Goal: Task Accomplishment & Management: Complete application form

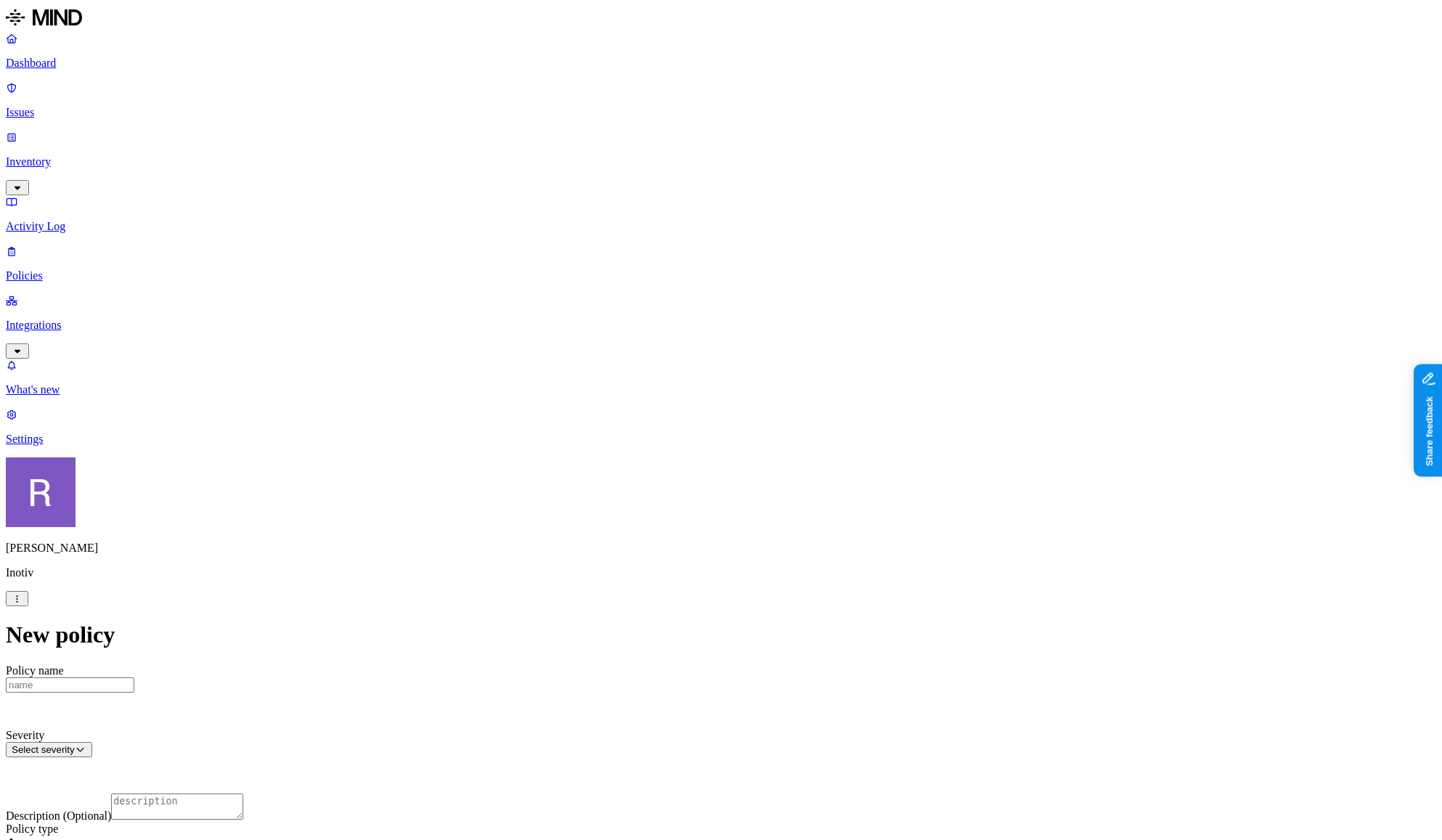
scroll to position [310, 0]
click at [75, 67] on p "Dashboard" at bounding box center [721, 63] width 1430 height 13
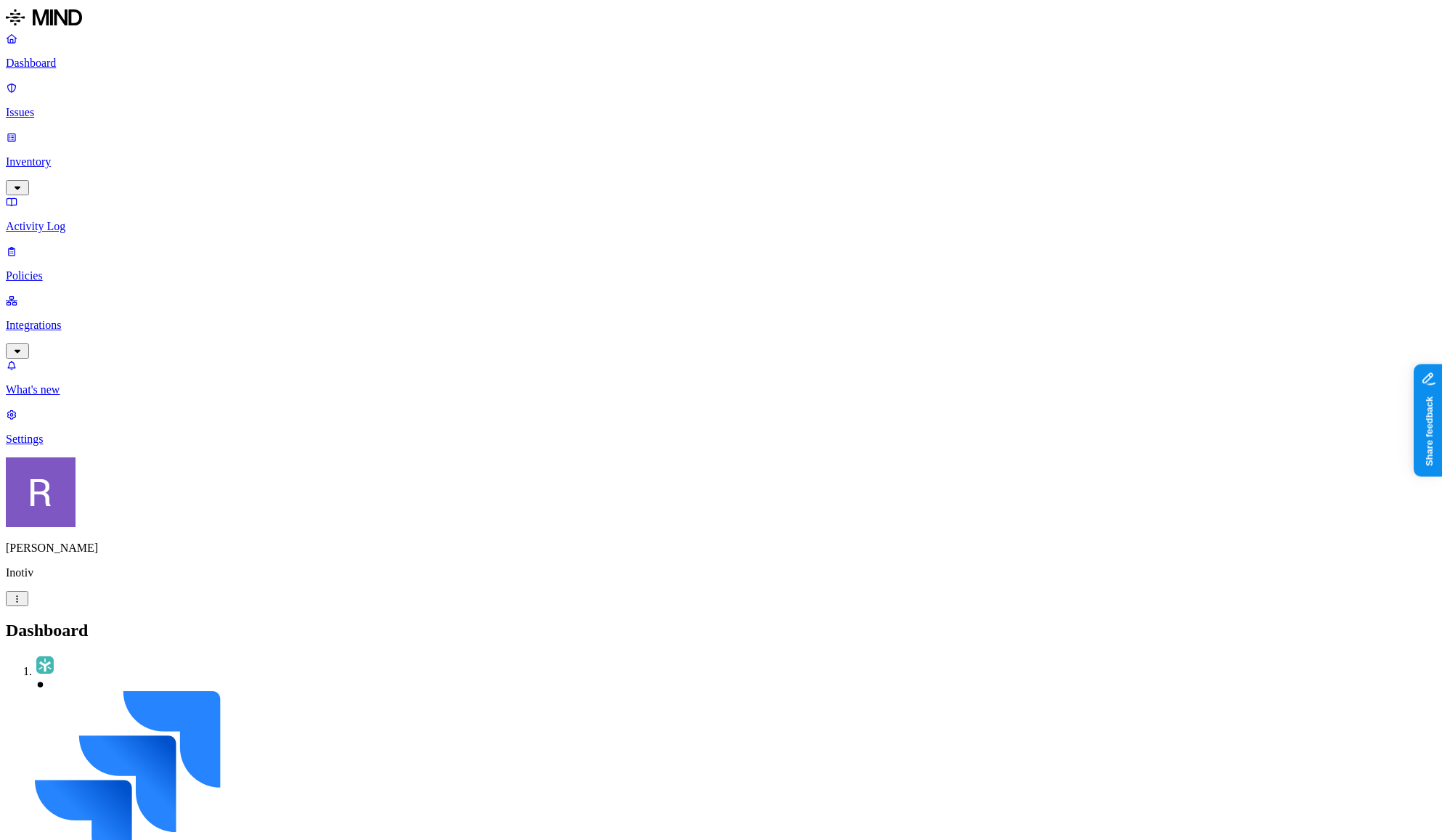
click at [54, 155] on p "Inventory" at bounding box center [721, 161] width 1430 height 13
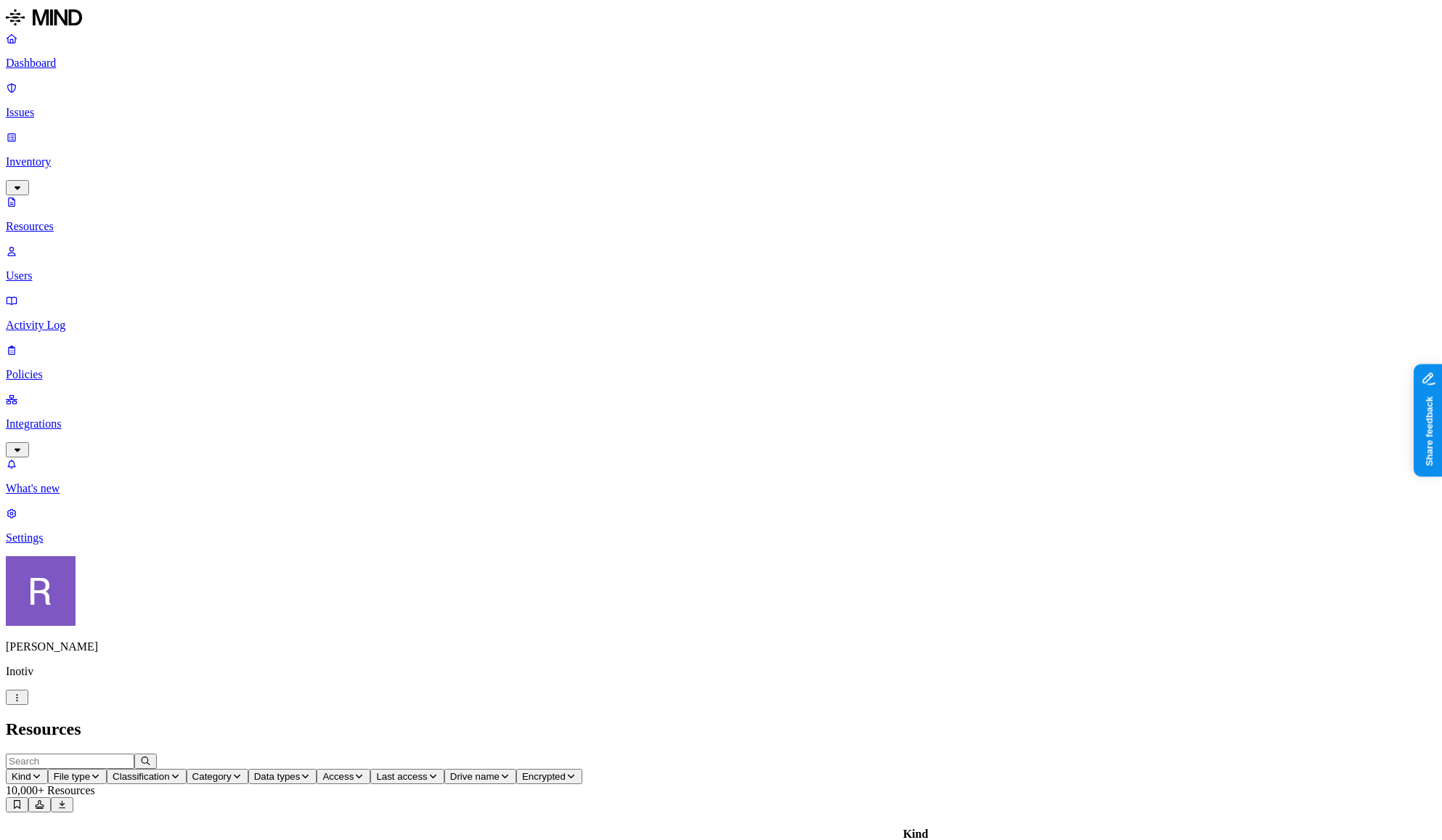
click at [300, 771] on span "Data types" at bounding box center [277, 776] width 47 height 11
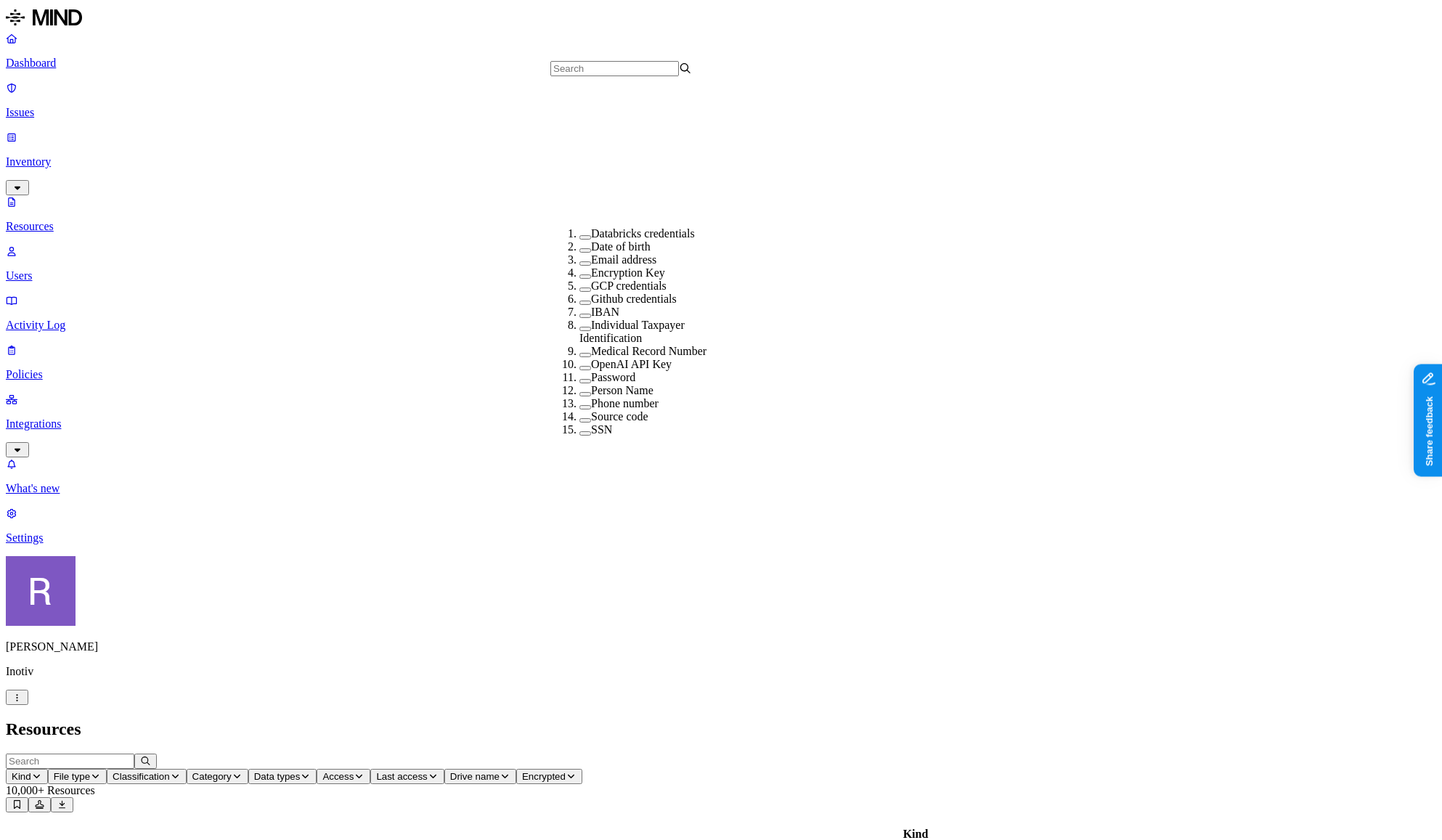
scroll to position [261, 0]
click at [601, 345] on label "Medical Record Number" at bounding box center [648, 351] width 116 height 13
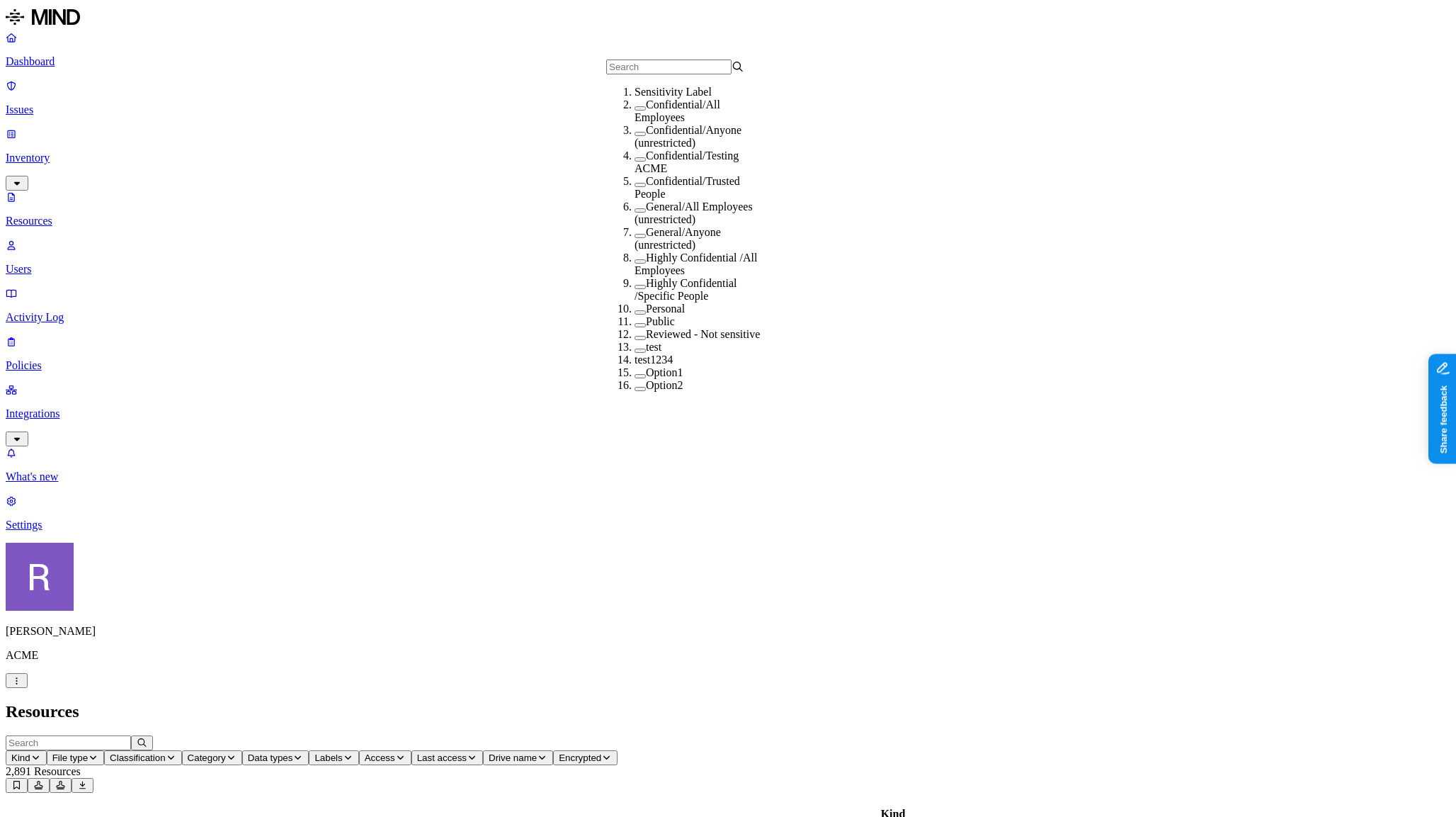
click at [83, 103] on p "Issues" at bounding box center [728, 109] width 1445 height 12
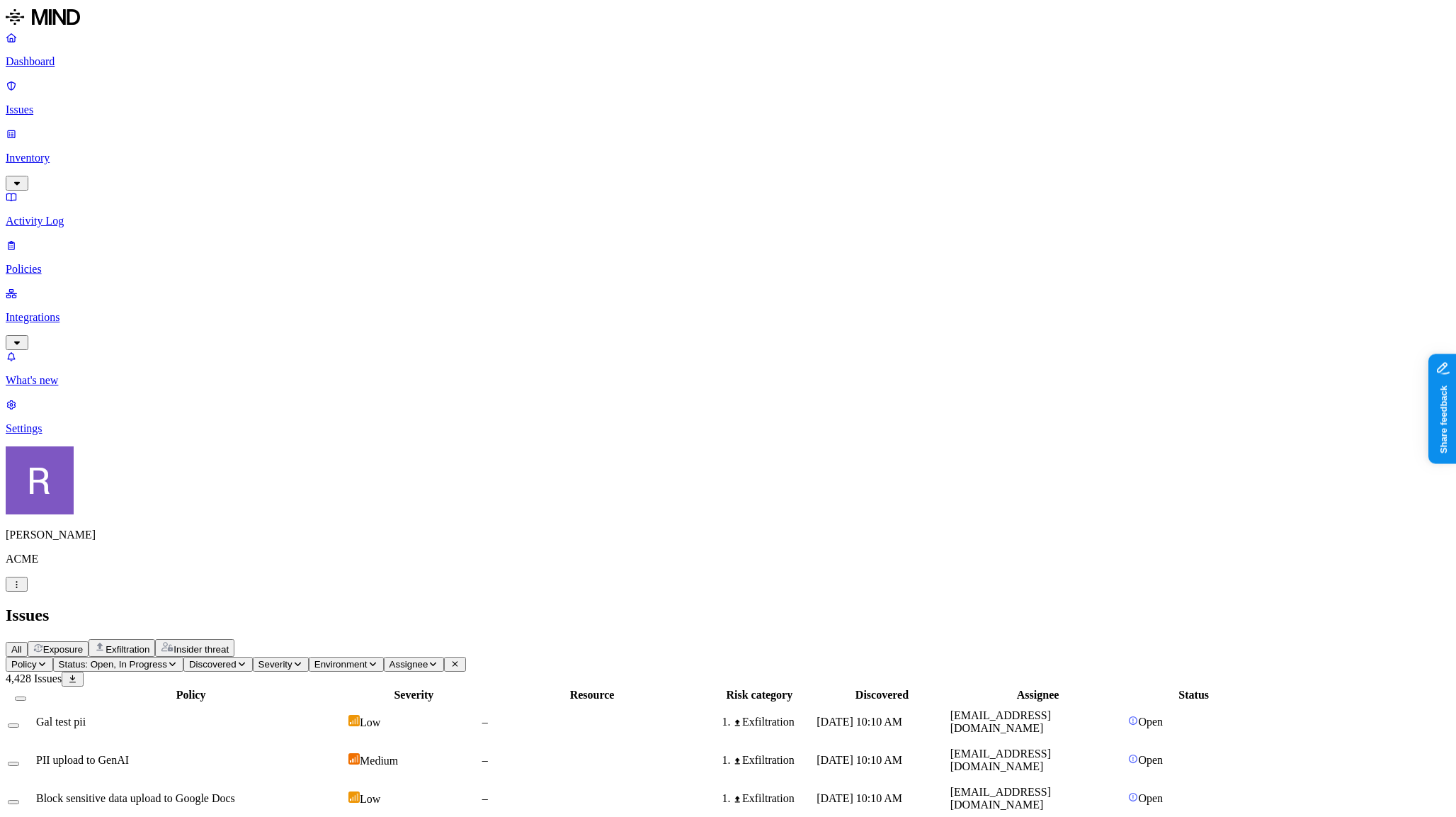
click at [229, 643] on span "Insider threat" at bounding box center [201, 649] width 55 height 11
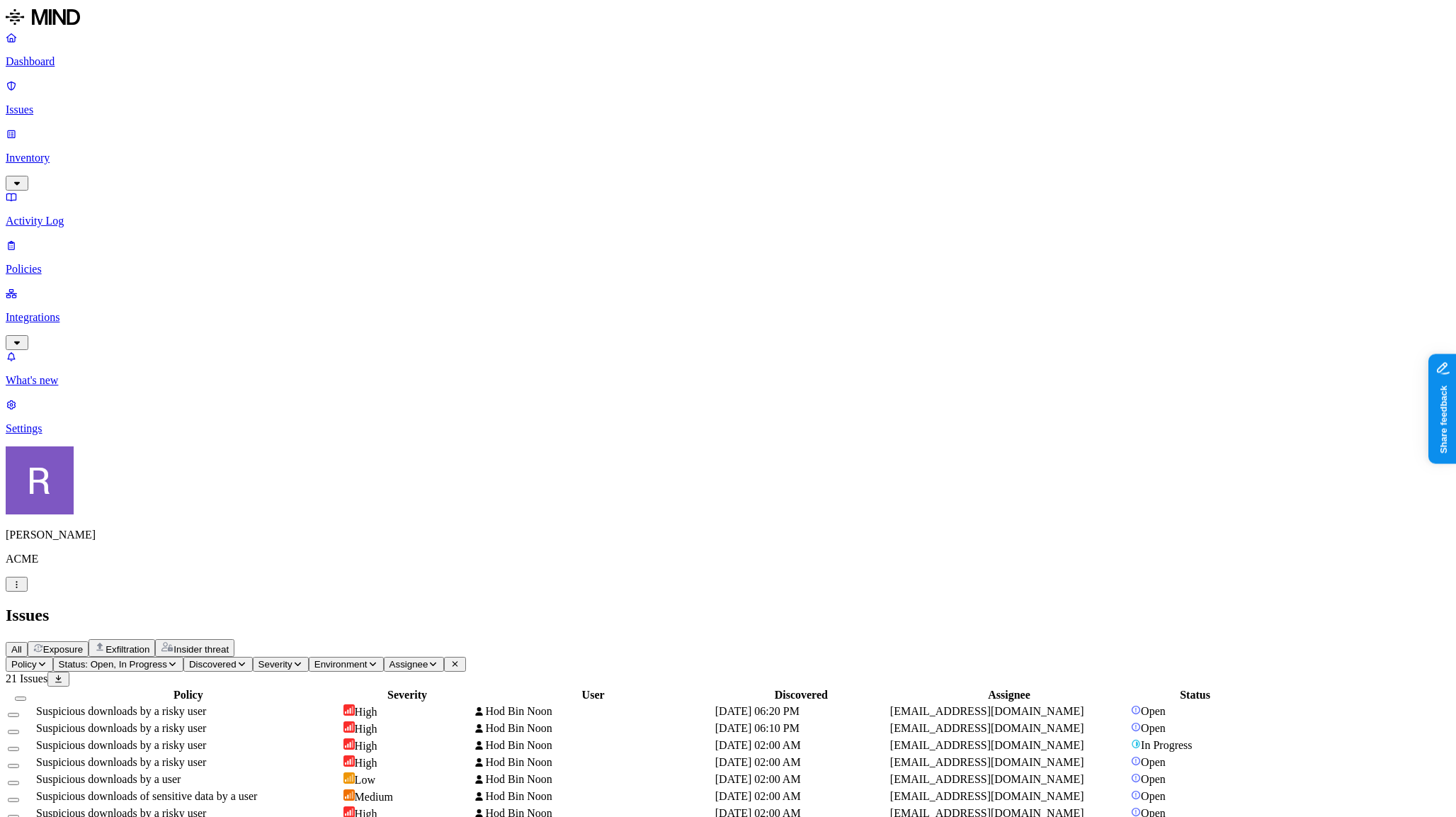
click at [150, 643] on span "Exfiltration" at bounding box center [127, 649] width 44 height 11
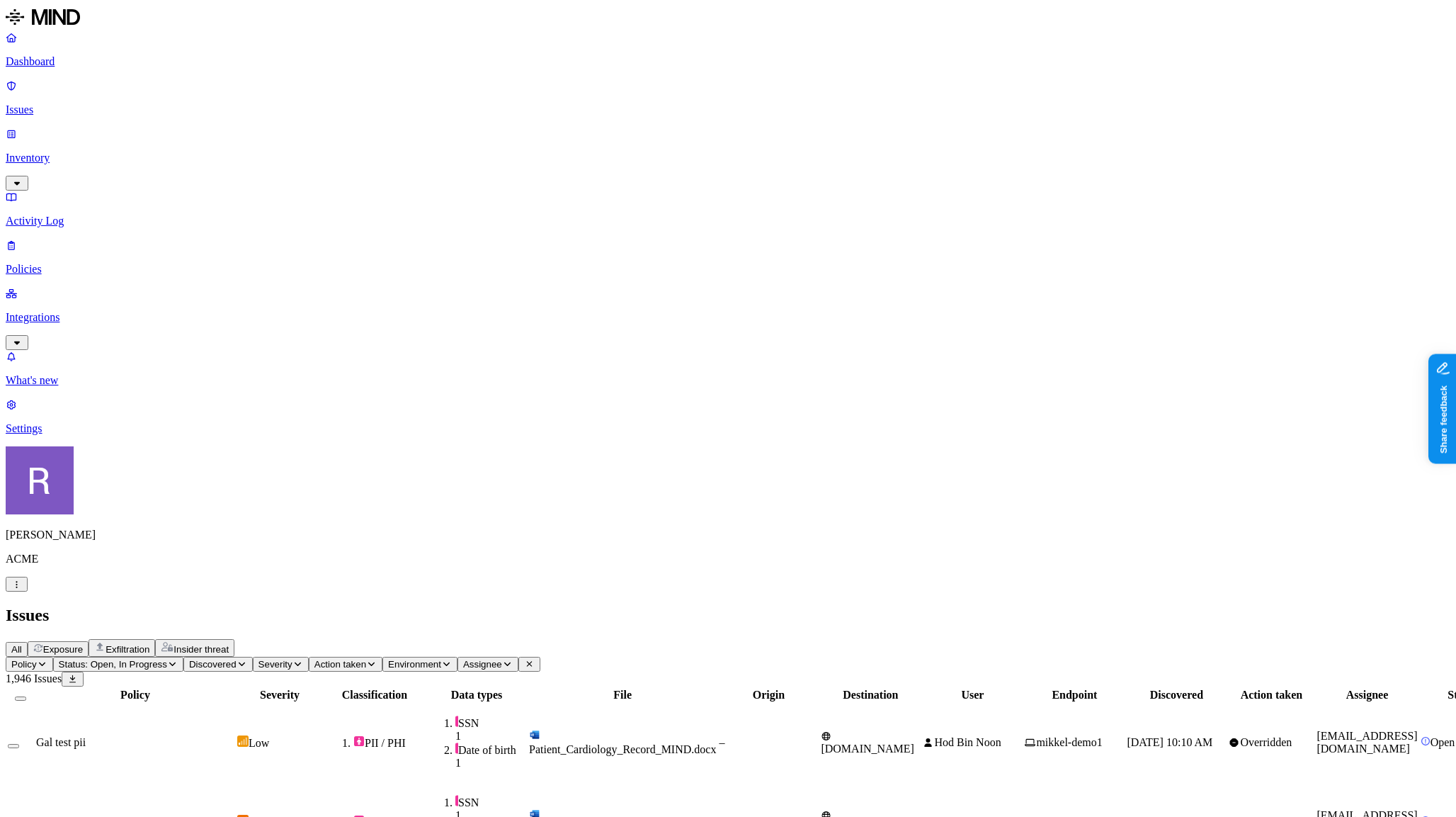
click at [83, 643] on span "Exposure" at bounding box center [63, 649] width 40 height 11
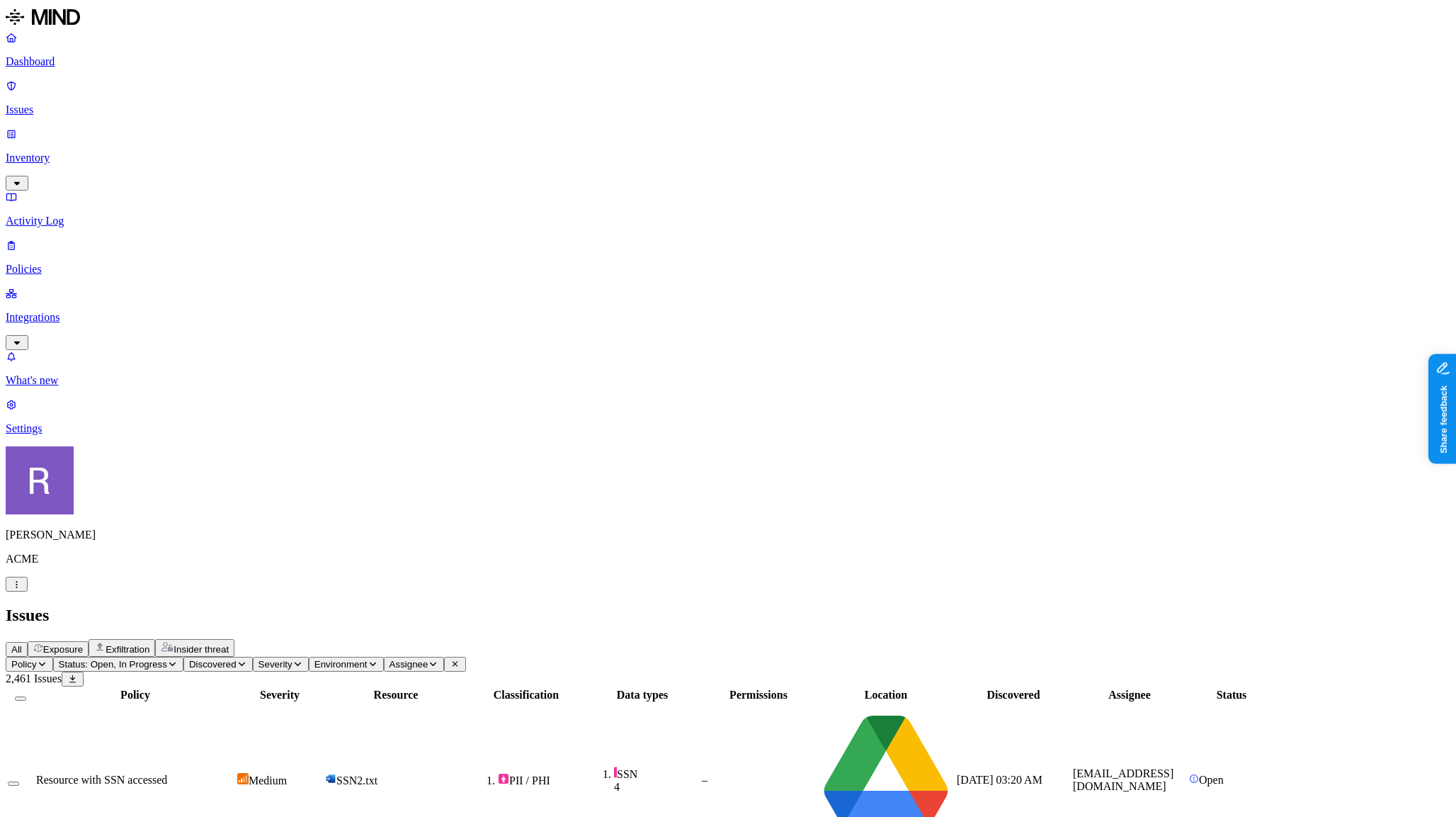
click at [150, 643] on span "Exfiltration" at bounding box center [127, 649] width 44 height 11
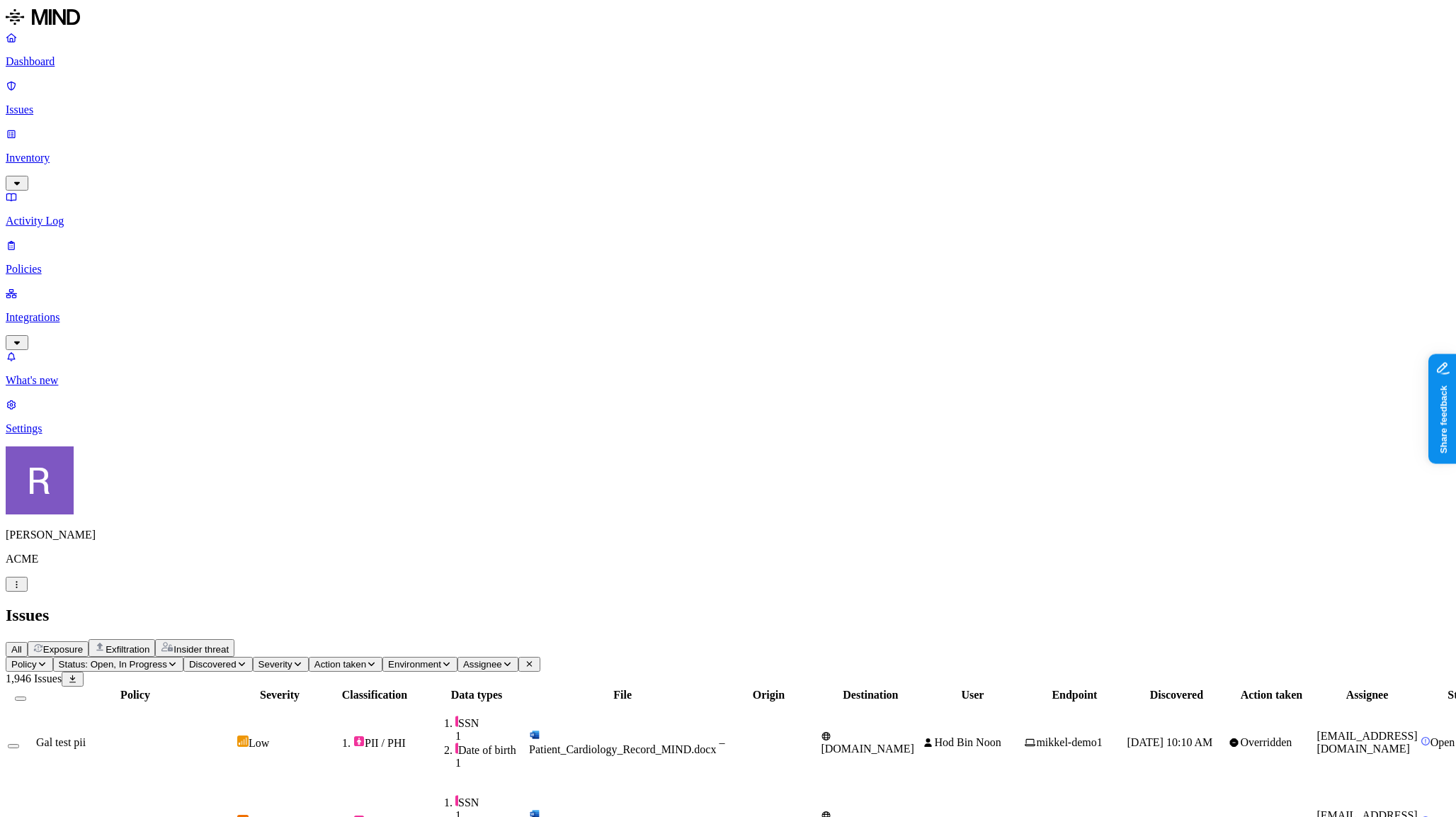
click at [229, 643] on span "Insider threat" at bounding box center [201, 649] width 55 height 11
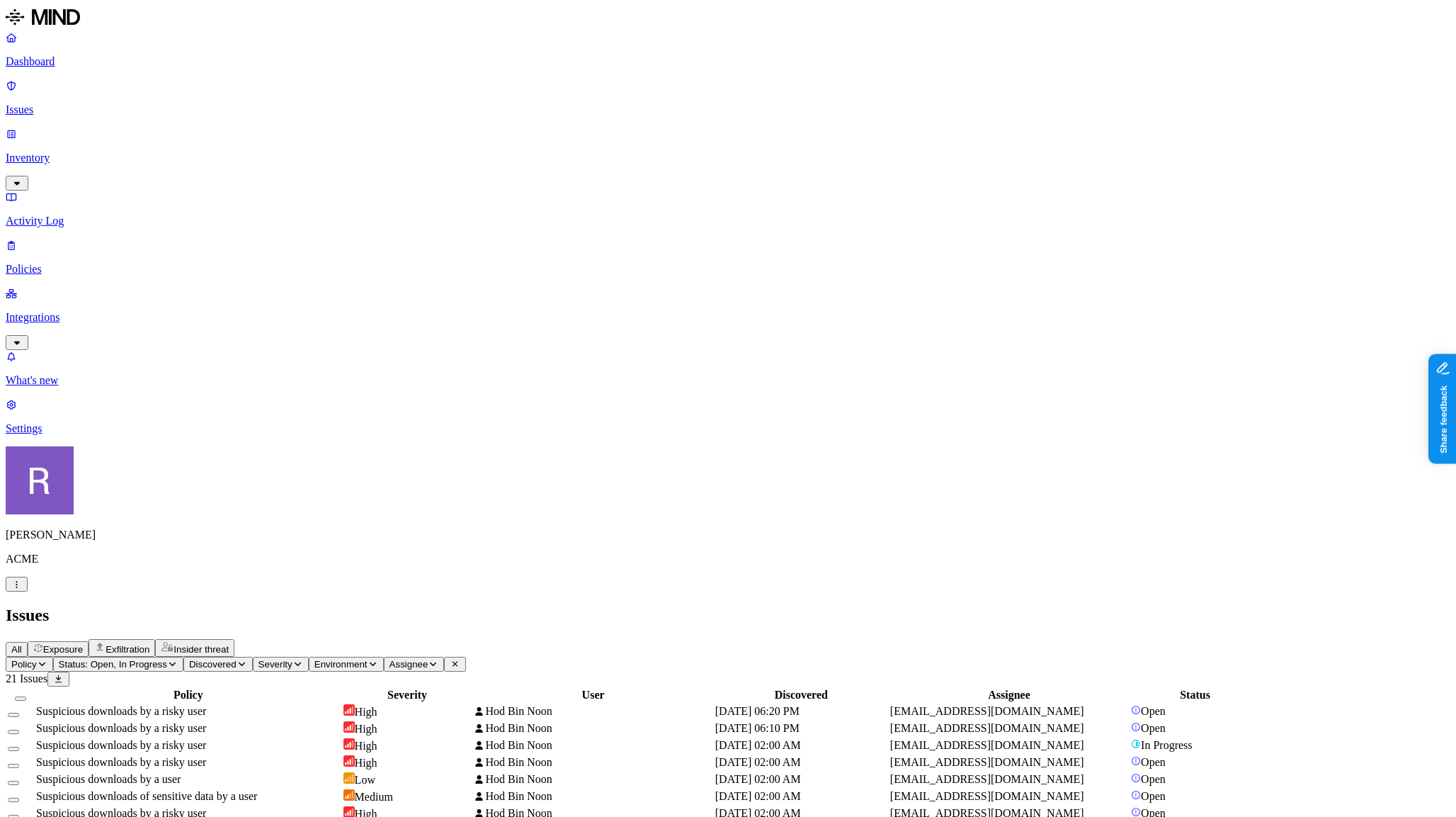
click at [83, 643] on span "Exposure" at bounding box center [63, 649] width 40 height 11
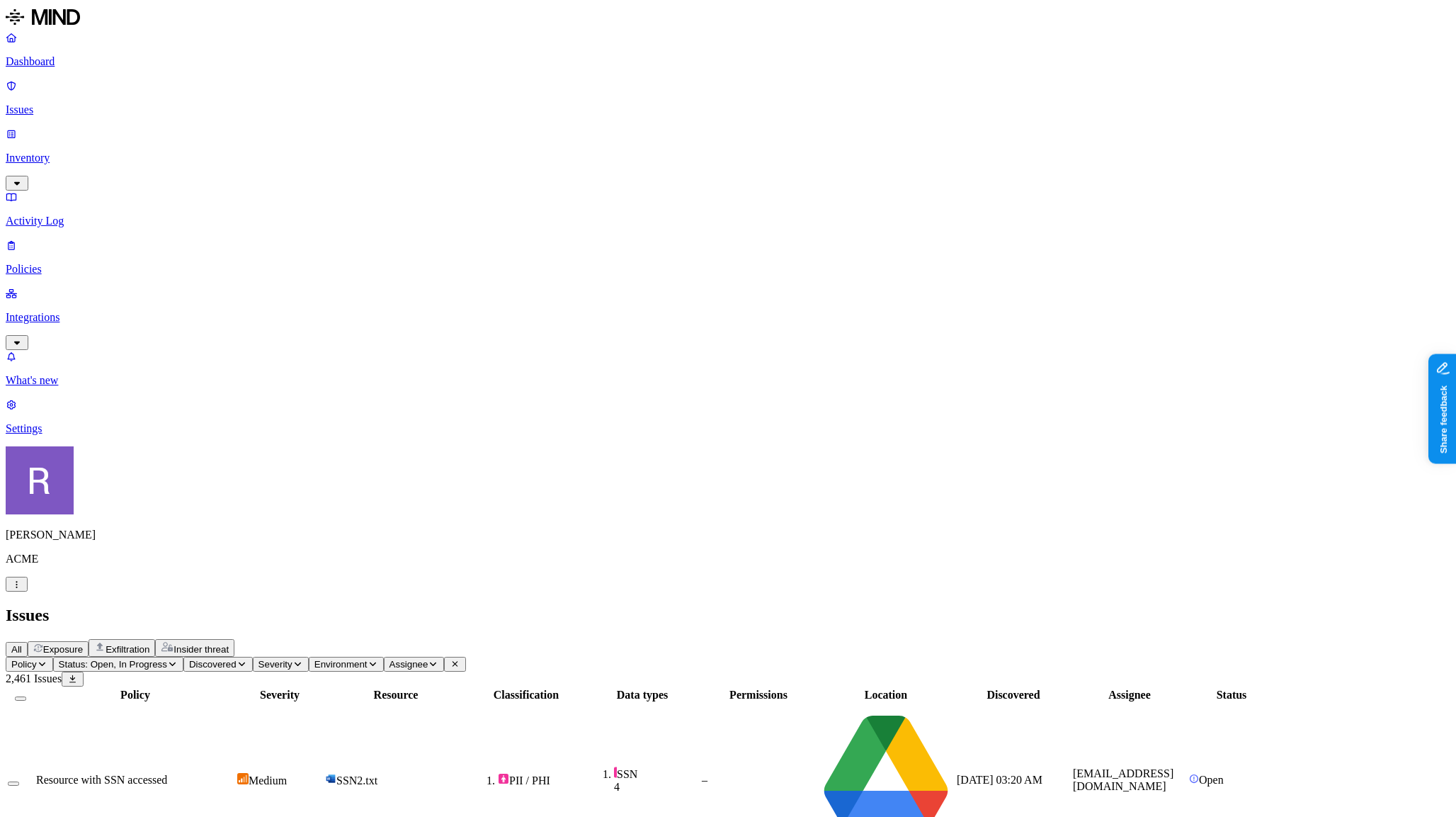
click at [22, 643] on span "All" at bounding box center [17, 649] width 11 height 11
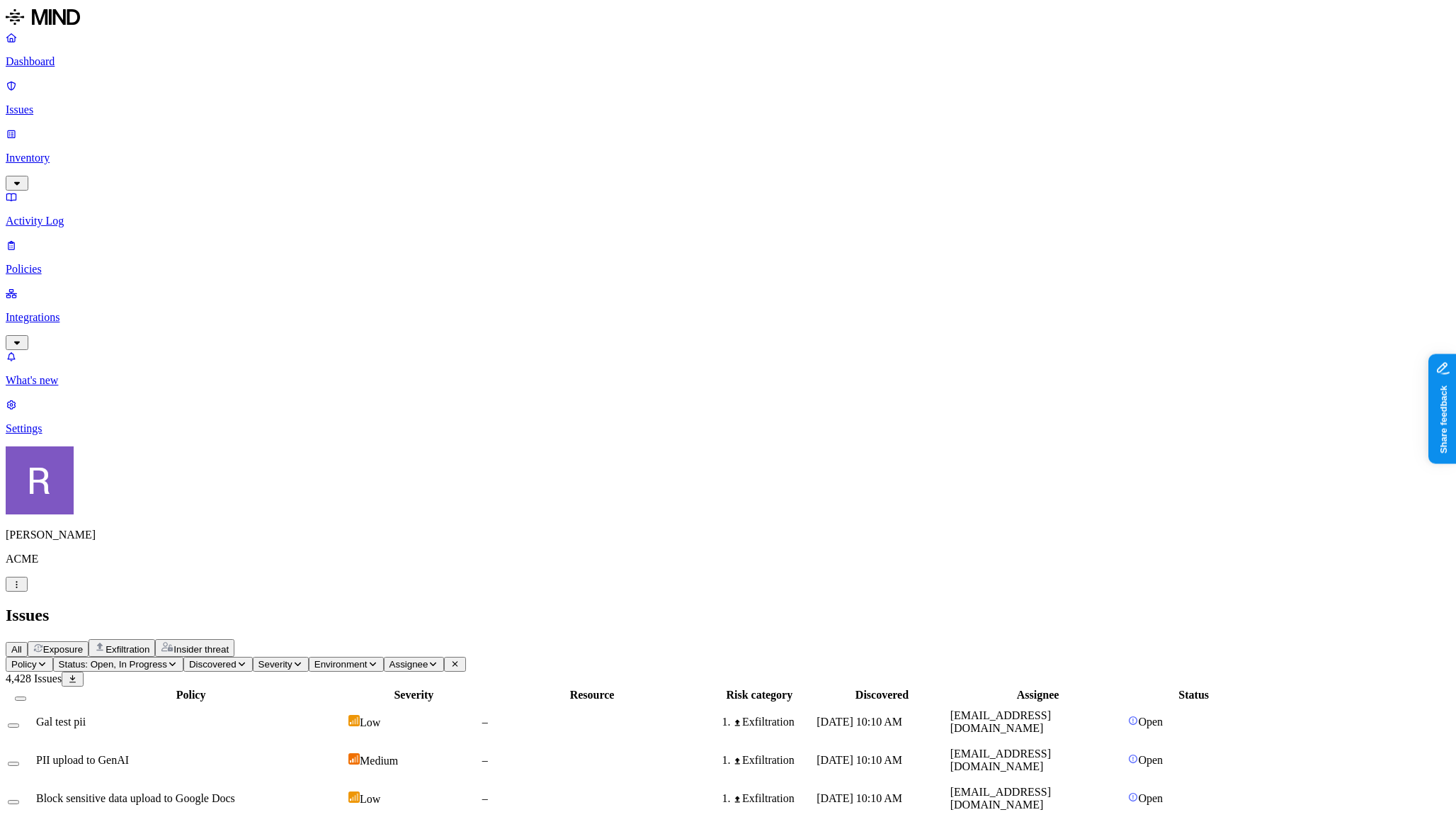
click at [439, 659] on icon "button" at bounding box center [433, 664] width 11 height 9
type input "g"
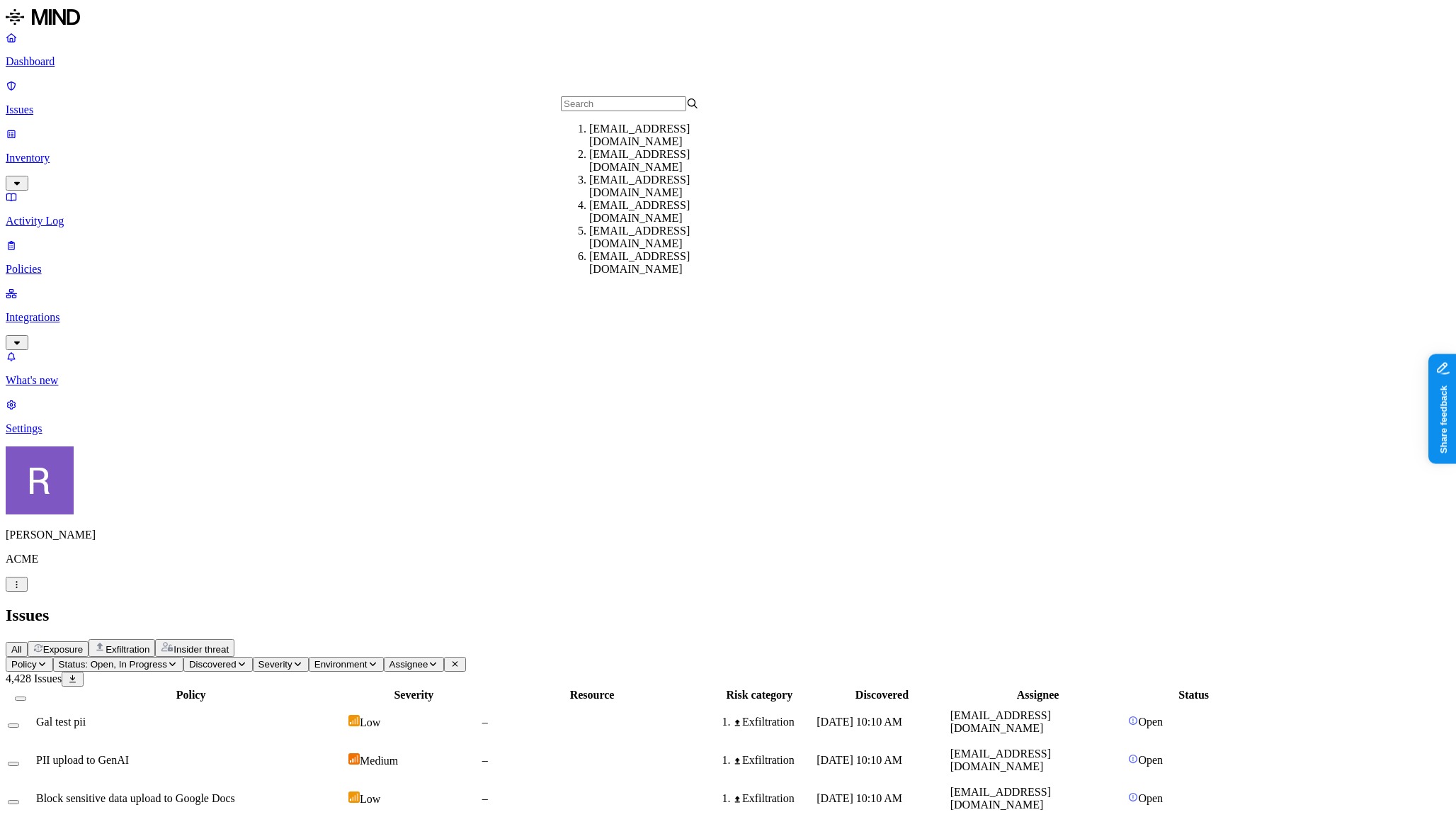
scroll to position [47, 0]
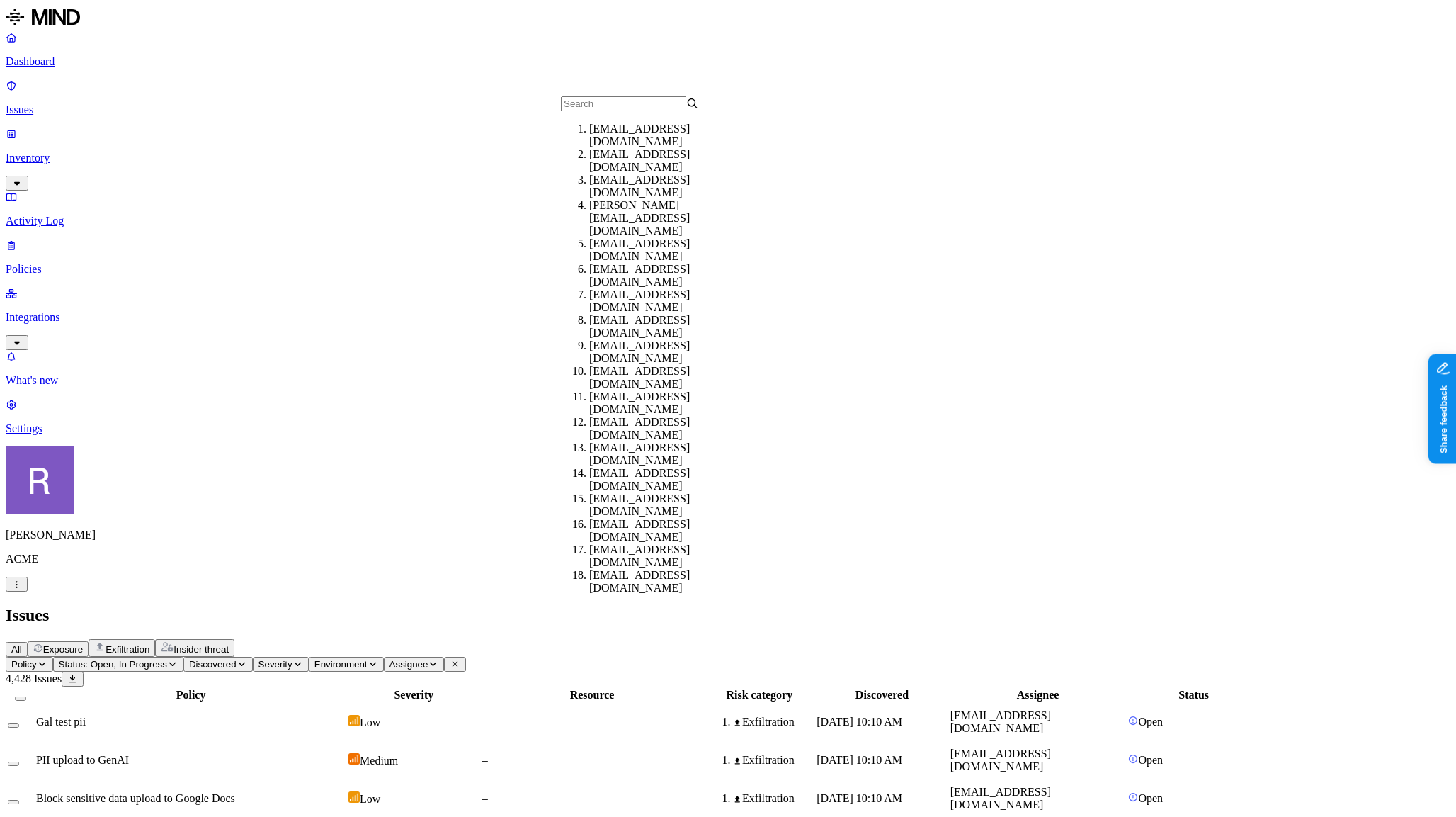
click at [850, 605] on div "Issues" at bounding box center [728, 614] width 1445 height 19
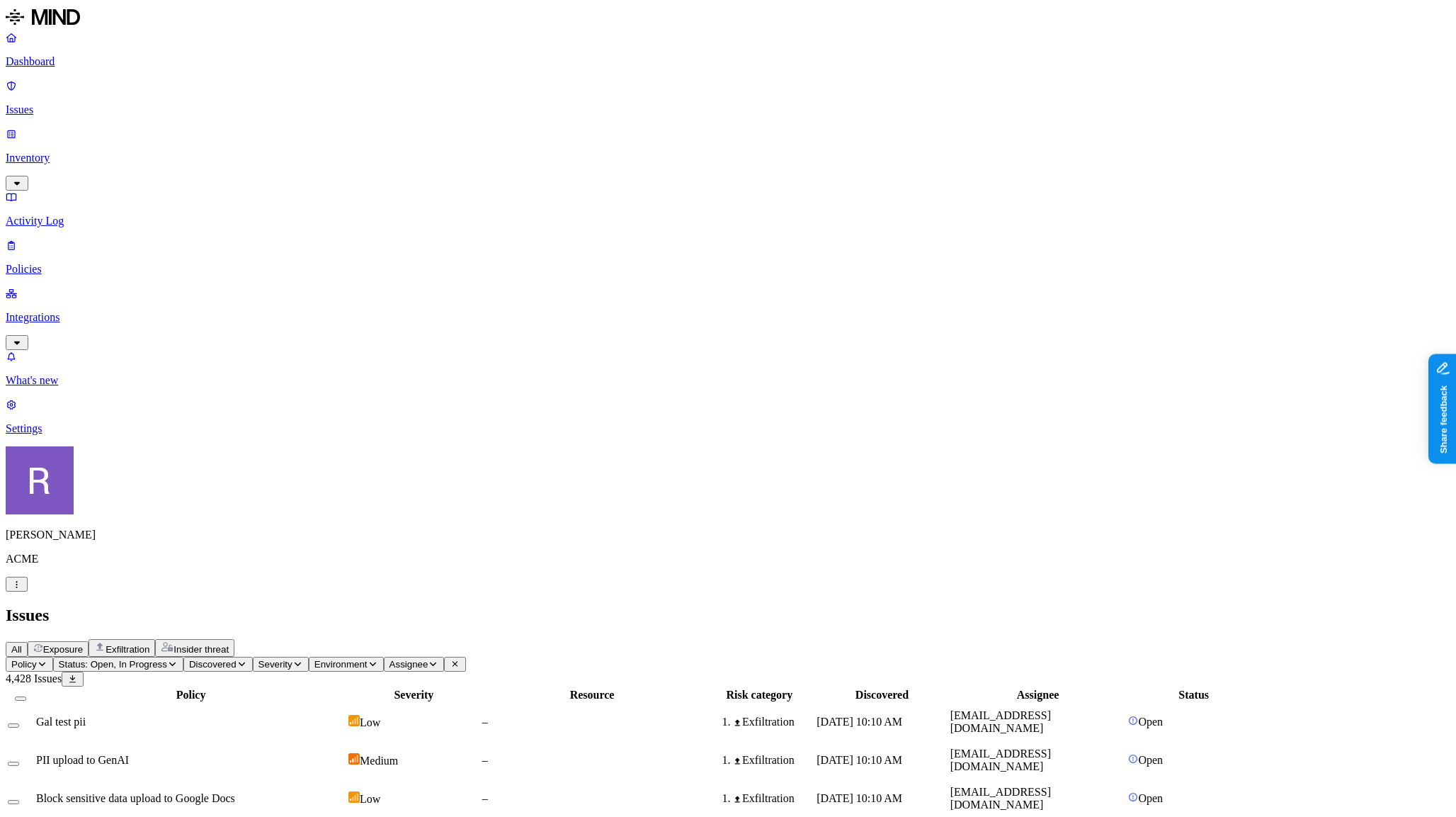
click at [38, 151] on p "Inventory" at bounding box center [728, 158] width 1445 height 12
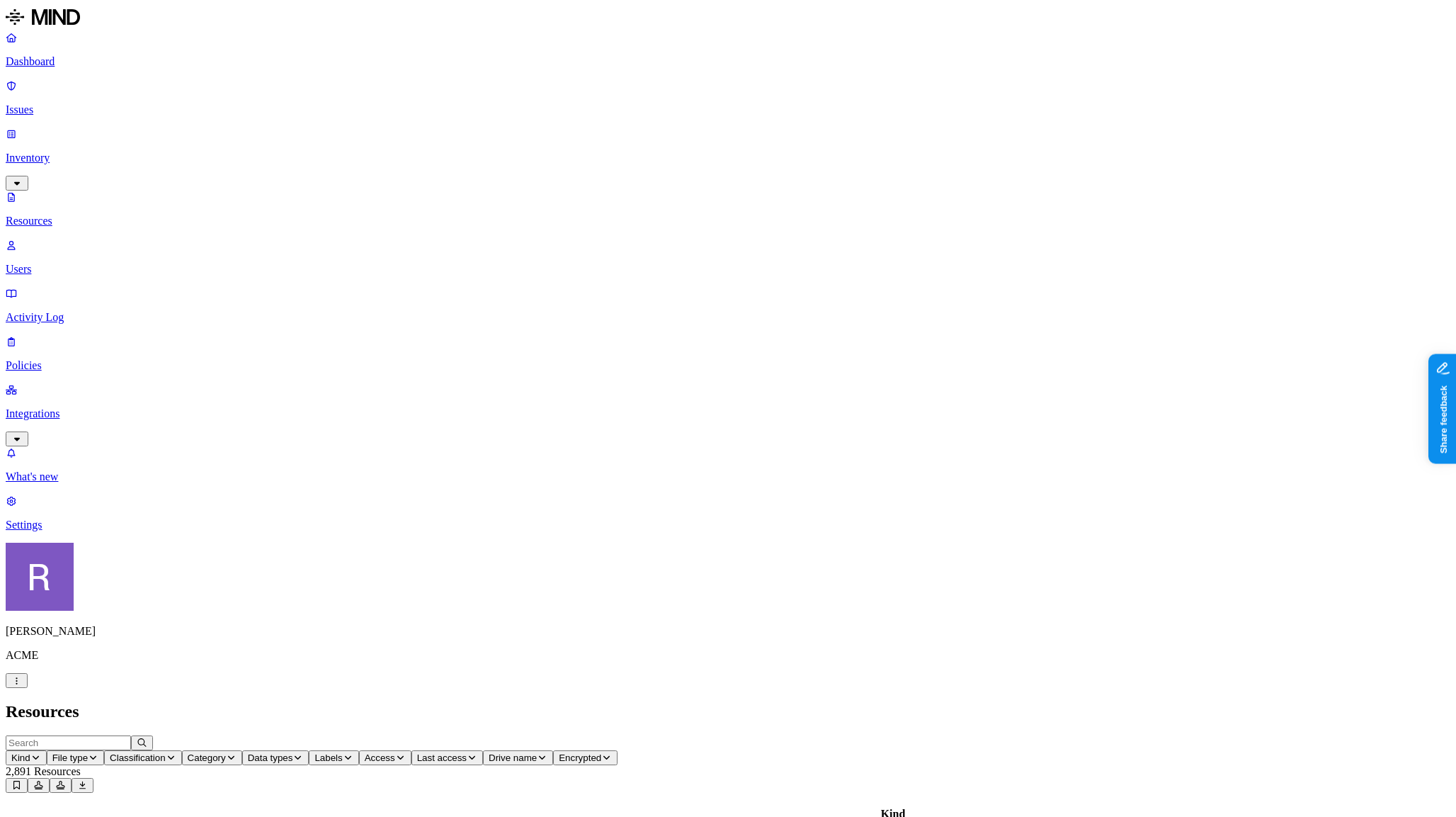
click at [310, 750] on button "Data types" at bounding box center [276, 757] width 68 height 15
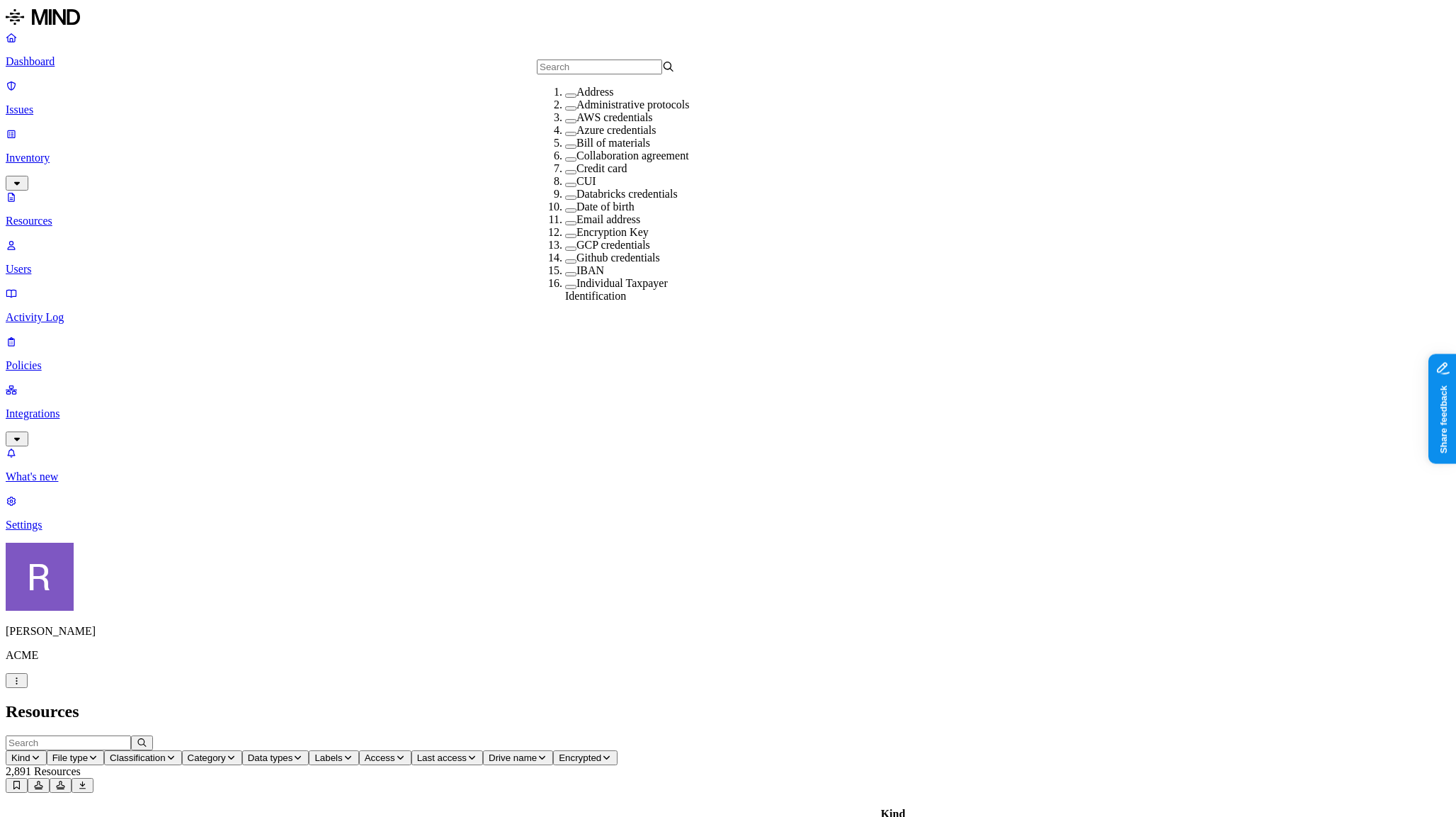
click at [577, 123] on label "AWS credentials" at bounding box center [615, 117] width 77 height 12
drag, startPoint x: 748, startPoint y: 43, endPoint x: 748, endPoint y: 53, distance: 10.0
click at [469, 752] on span "Access" at bounding box center [454, 757] width 30 height 11
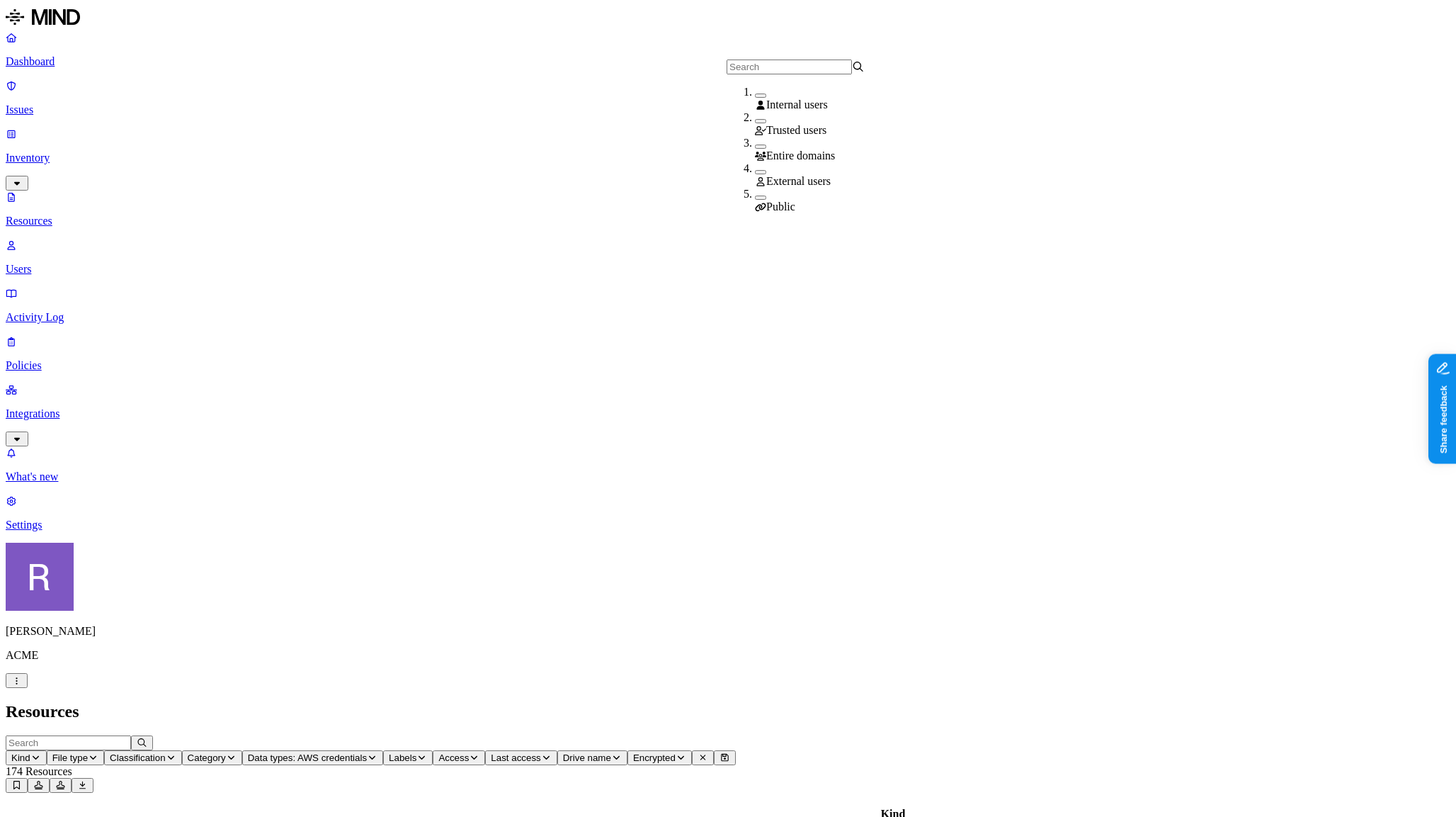
click at [755, 197] on div "Public" at bounding box center [823, 200] width 138 height 26
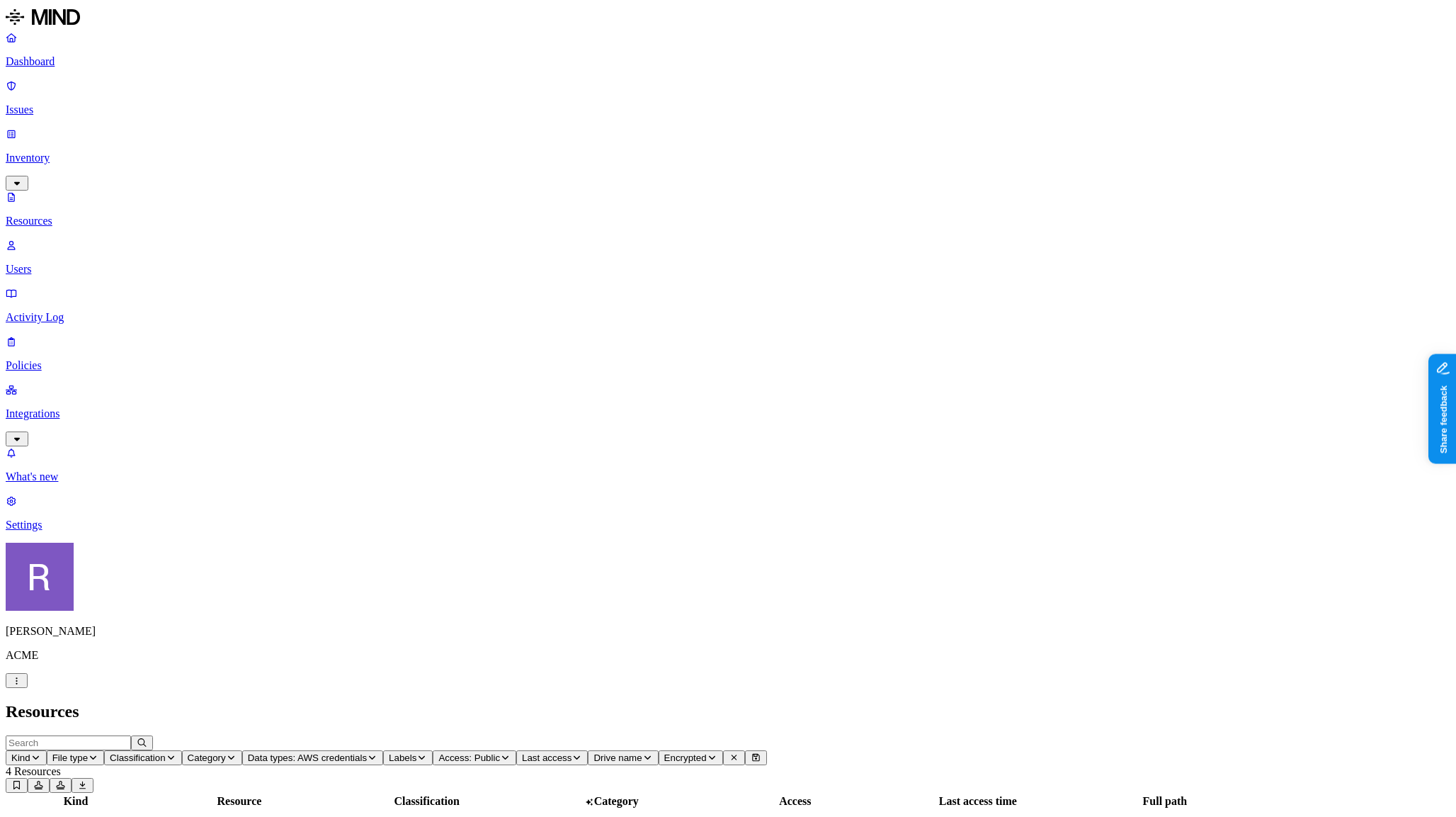
scroll to position [238, 0]
click at [75, 103] on p "Issues" at bounding box center [728, 109] width 1445 height 12
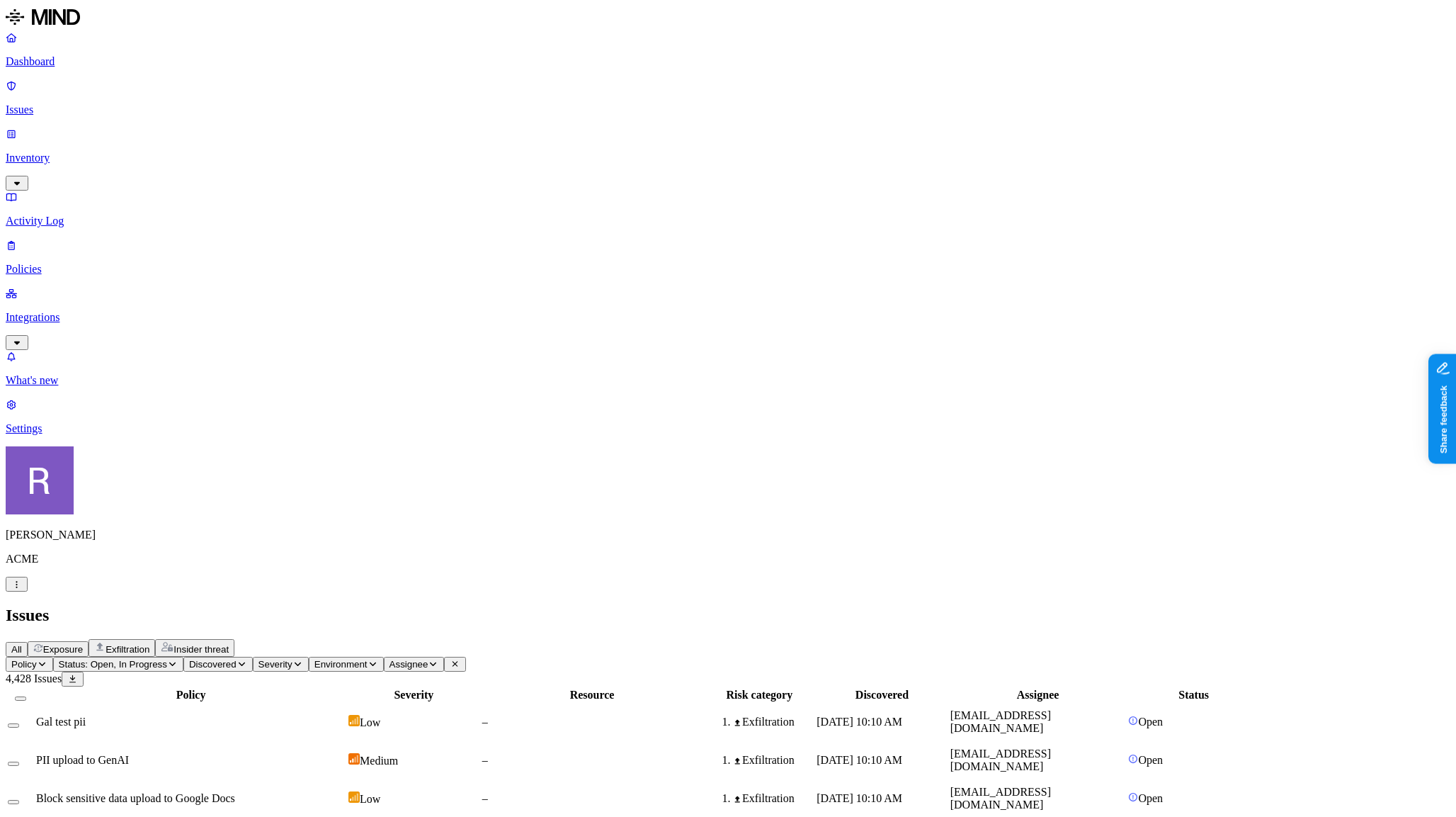
click at [83, 643] on span "Exposure" at bounding box center [63, 649] width 40 height 11
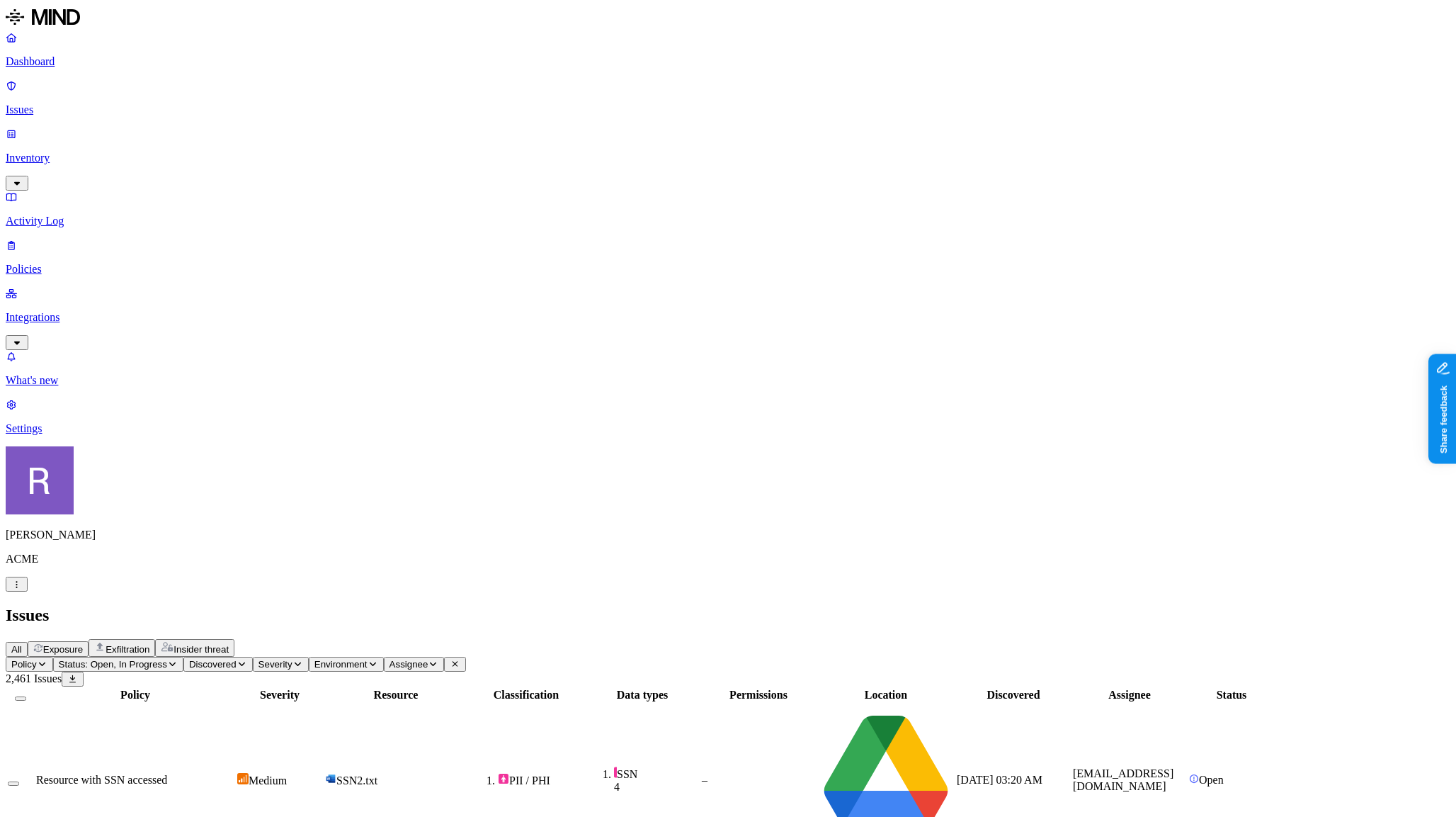
click at [167, 659] on span "Status: Open, In Progress" at bounding box center [113, 664] width 109 height 11
click at [255, 190] on button "button" at bounding box center [261, 188] width 12 height 4
click at [150, 643] on span "Exfiltration" at bounding box center [127, 649] width 44 height 11
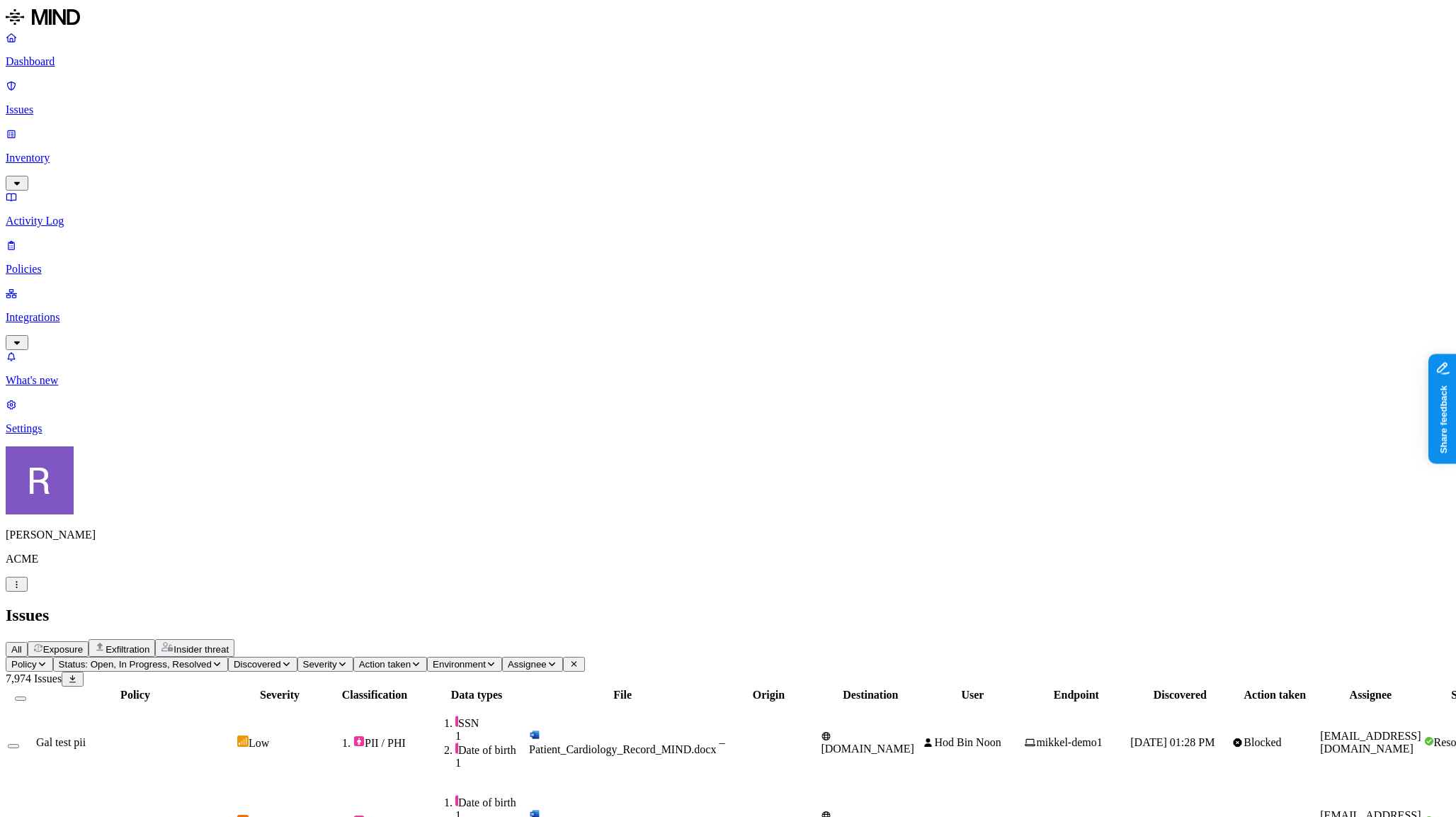
click at [41, 263] on p "Policies" at bounding box center [728, 269] width 1445 height 12
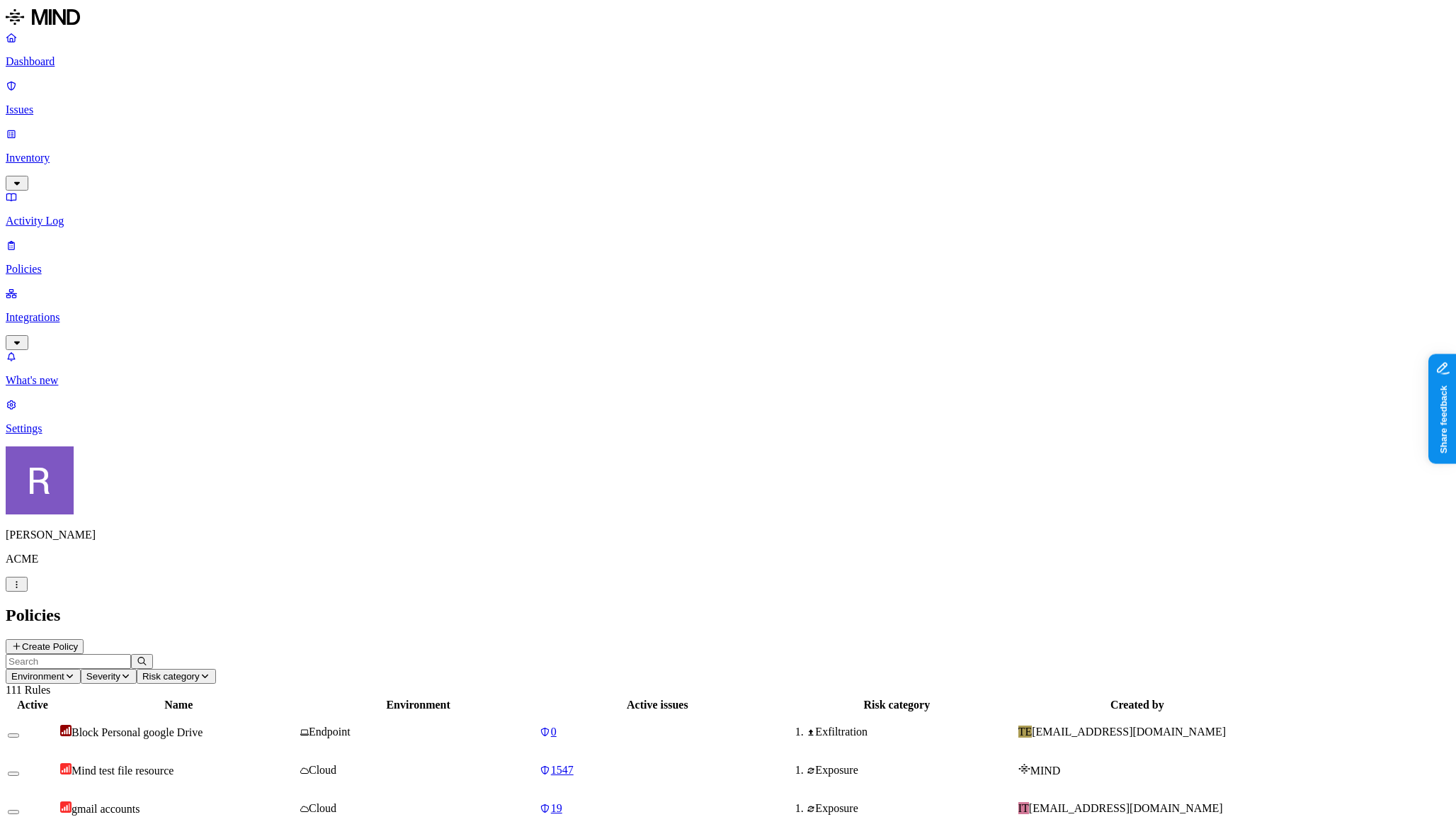
click at [84, 639] on button "Create Policy" at bounding box center [44, 646] width 78 height 15
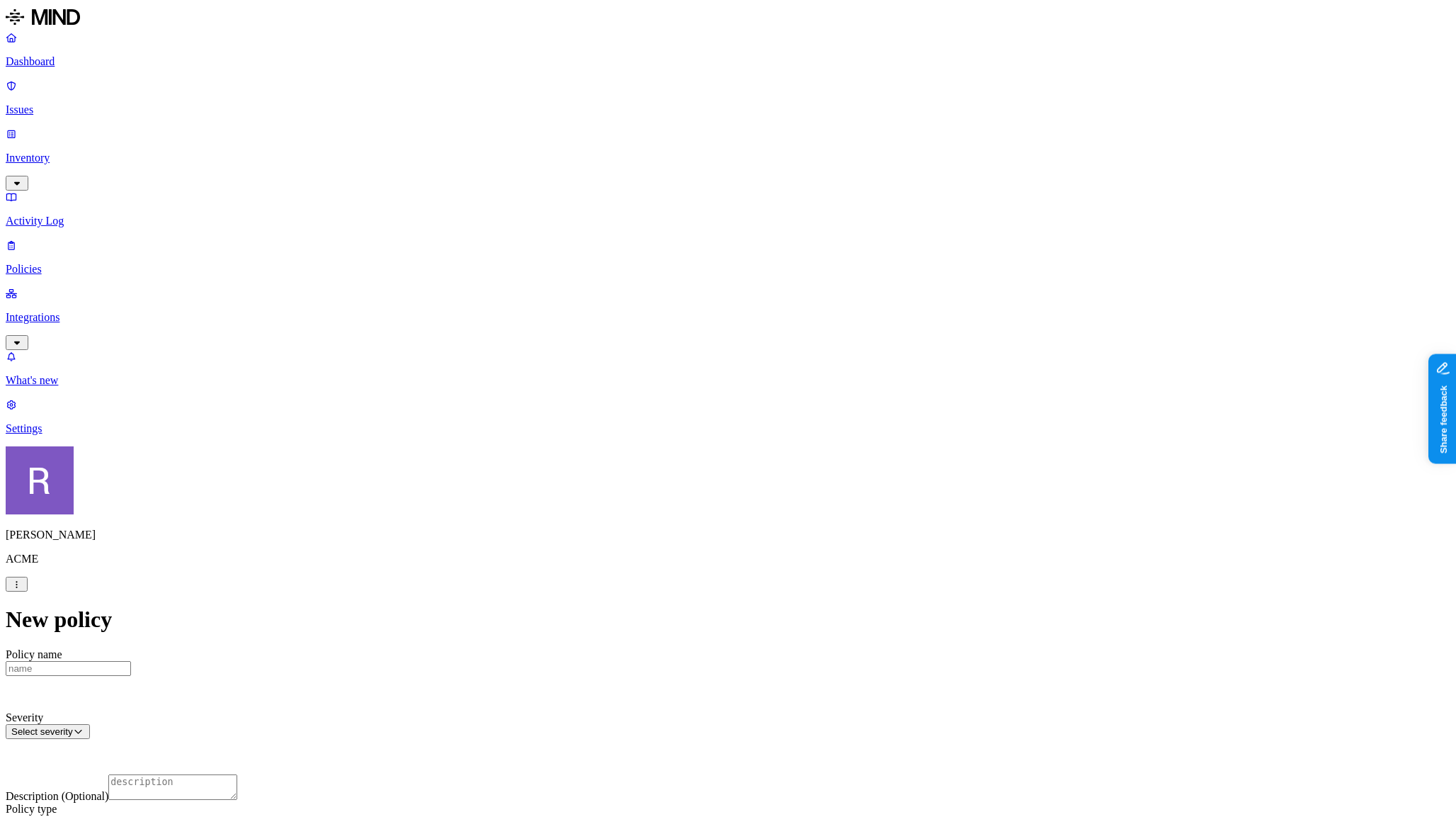
scroll to position [168, 0]
click at [668, 673] on label "Users" at bounding box center [655, 668] width 26 height 12
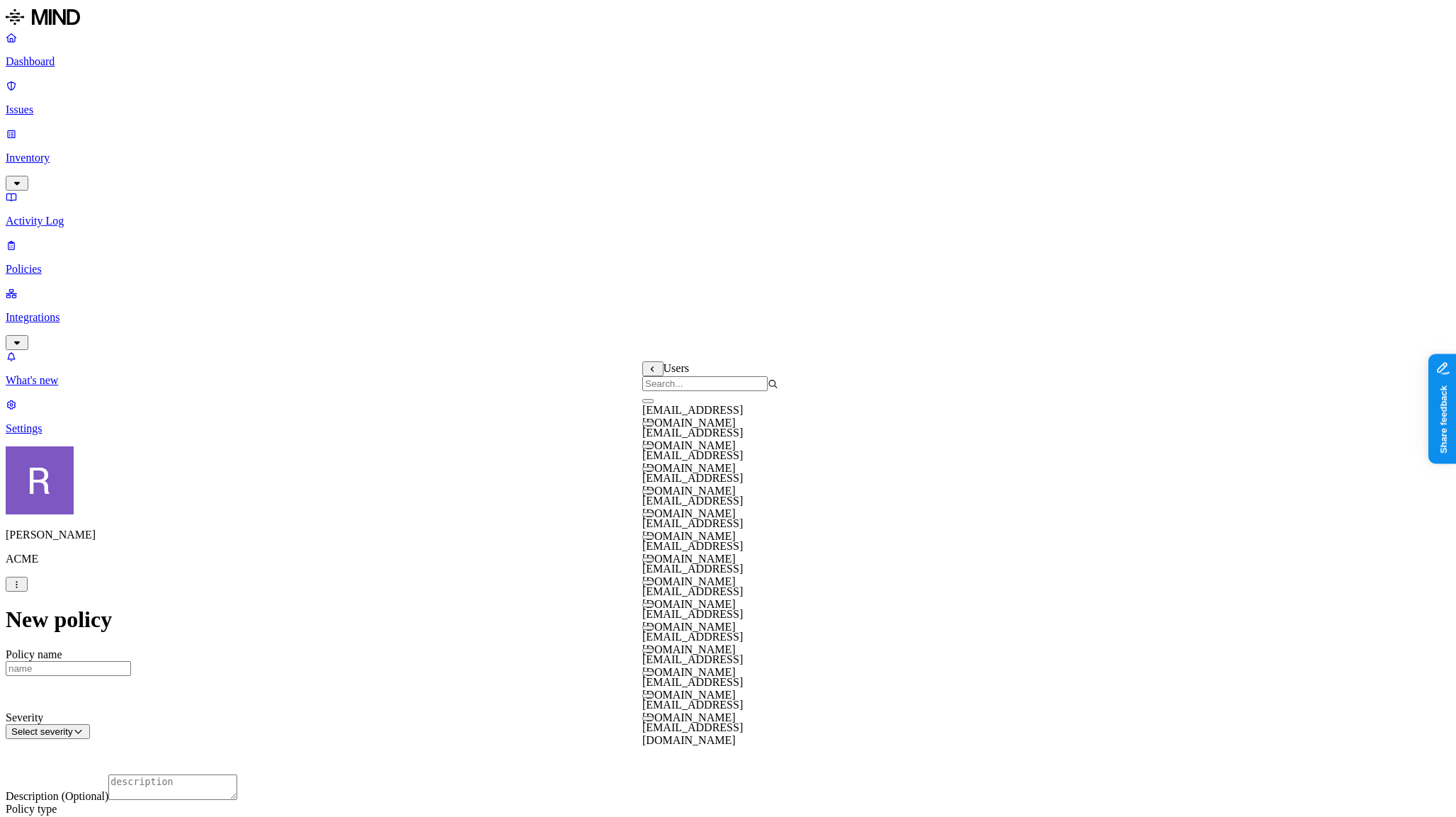
click at [690, 390] on input "search" at bounding box center [705, 384] width 125 height 15
type input "a"
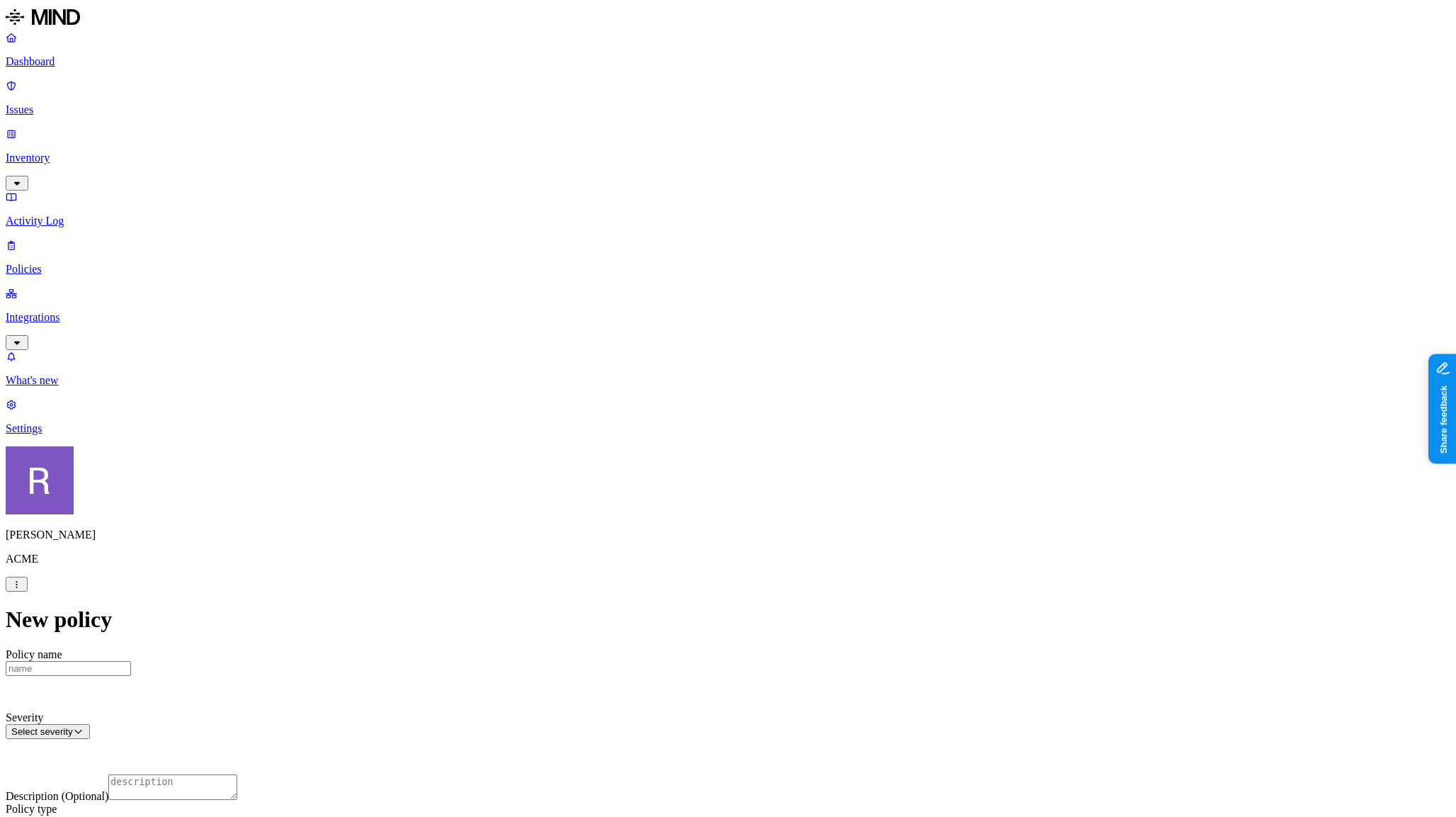
scroll to position [595, 0]
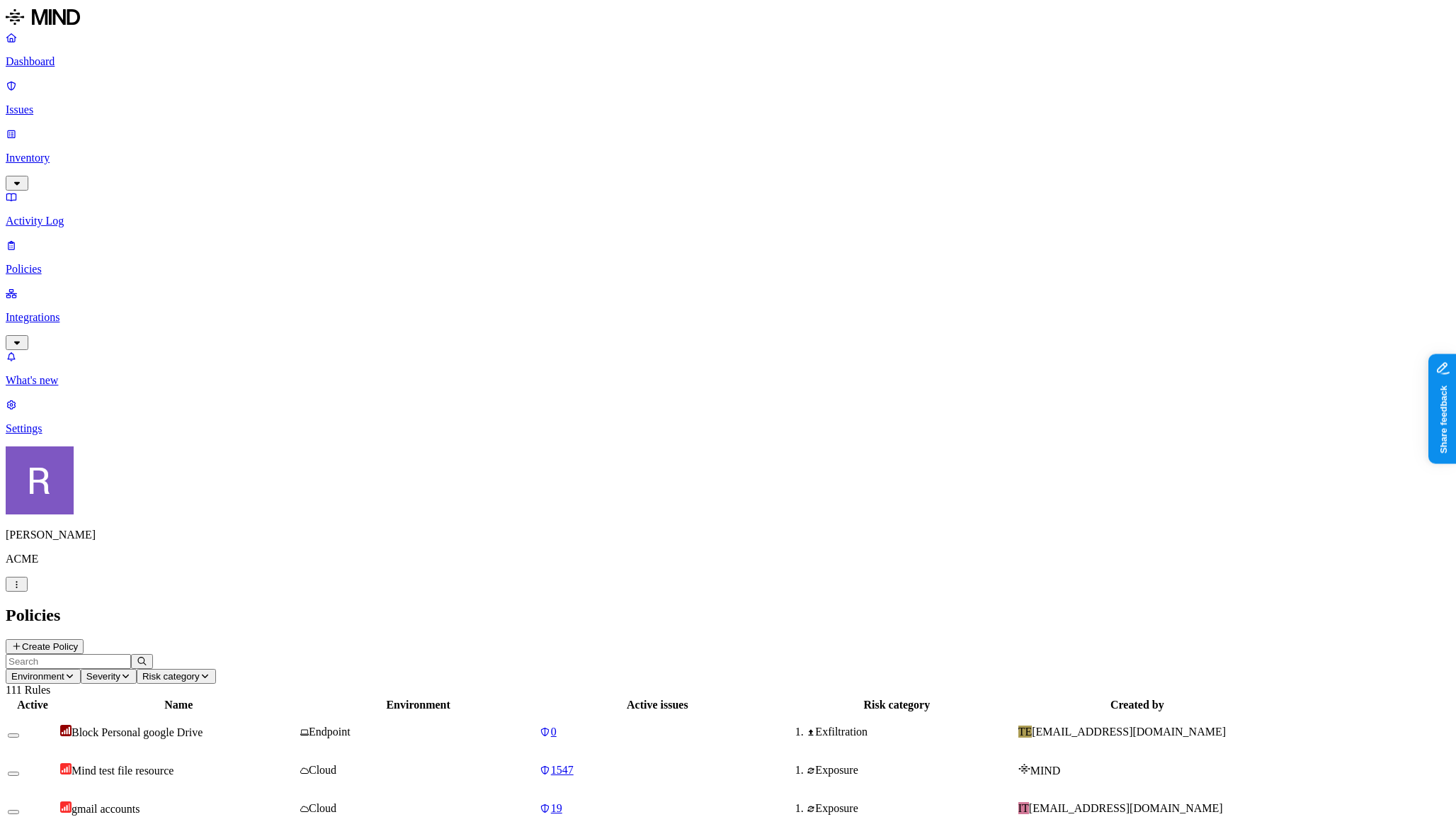
click at [1383, 605] on div "Policies Create Policy" at bounding box center [728, 629] width 1445 height 48
click at [84, 639] on button "Create Policy" at bounding box center [44, 646] width 78 height 15
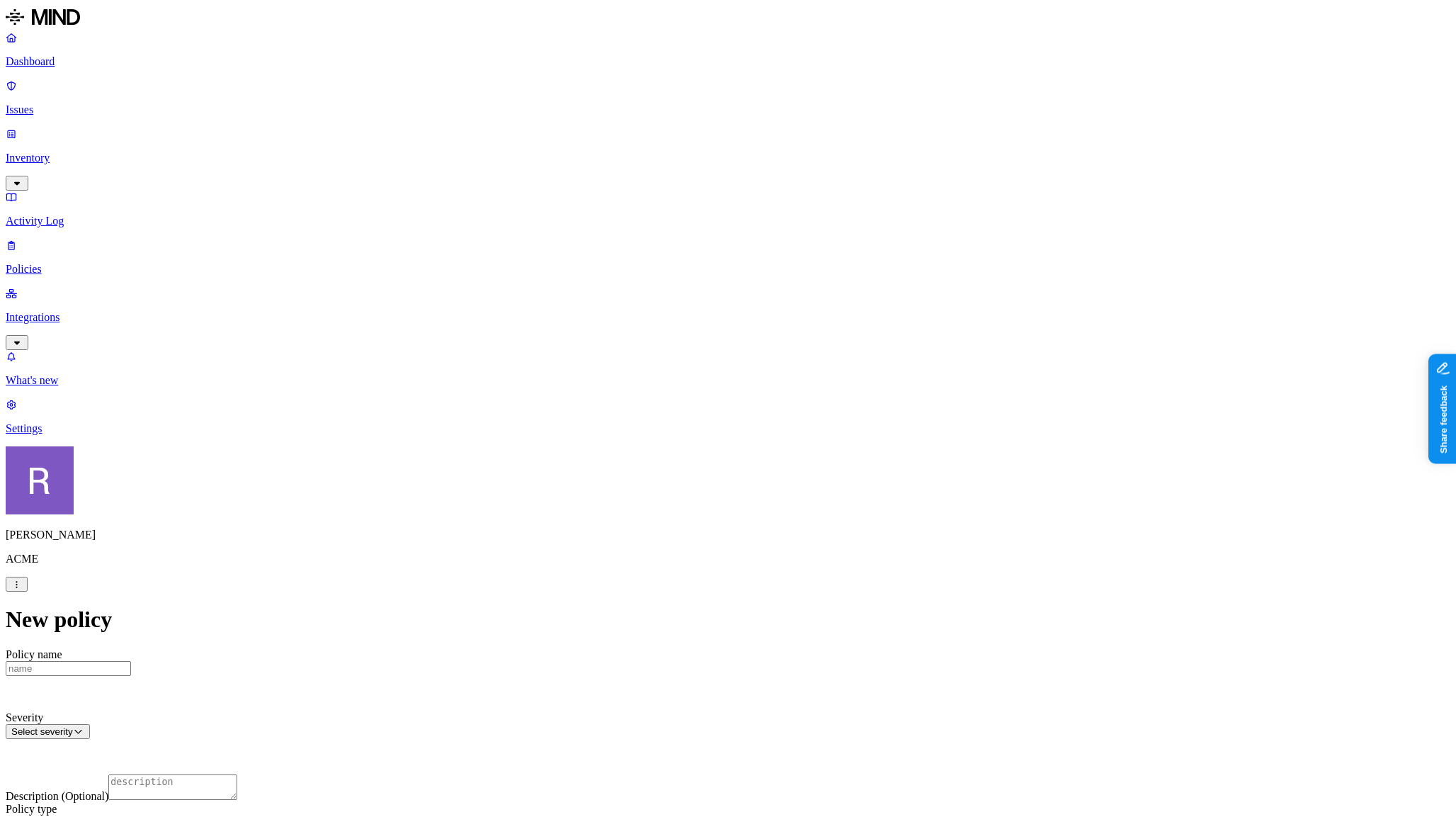
click at [644, 430] on label "External access" at bounding box center [646, 419] width 38 height 25
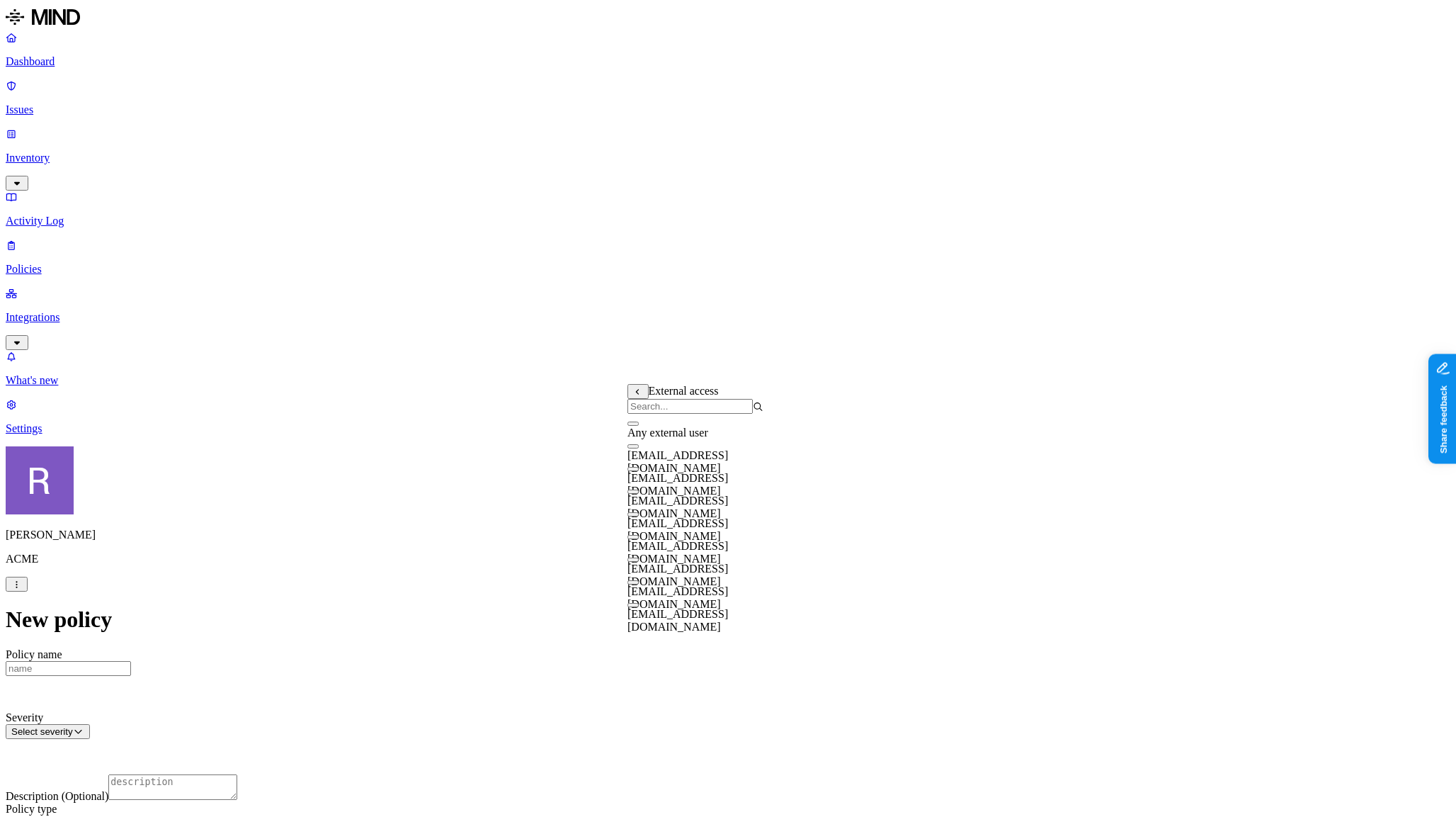
click at [658, 414] on input "search" at bounding box center [690, 406] width 125 height 15
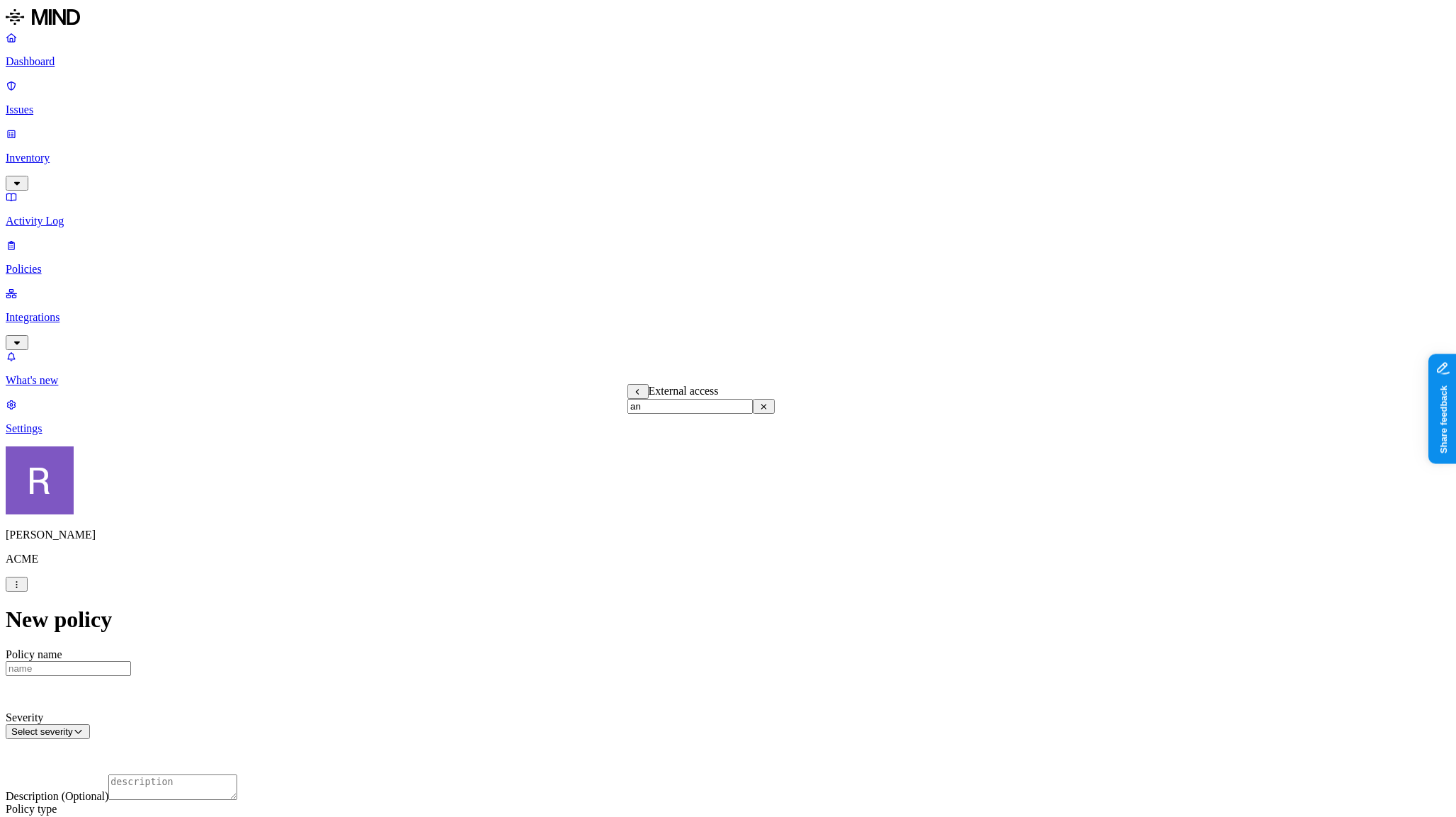
type input "a"
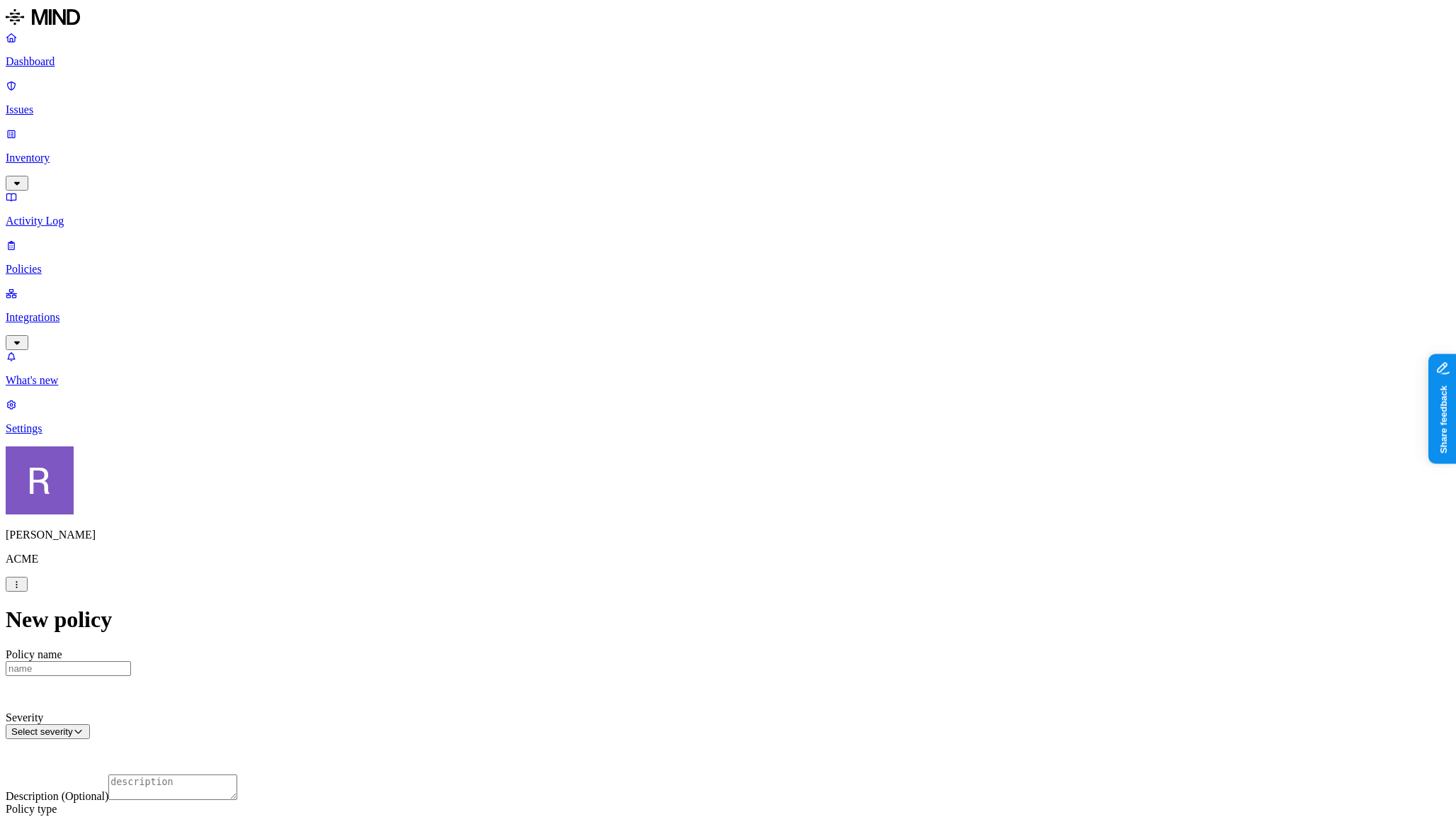
click at [657, 447] on label "Public access" at bounding box center [642, 441] width 29 height 25
click at [635, 394] on icon at bounding box center [638, 392] width 10 height 8
click at [654, 421] on label "External access" at bounding box center [646, 419] width 38 height 25
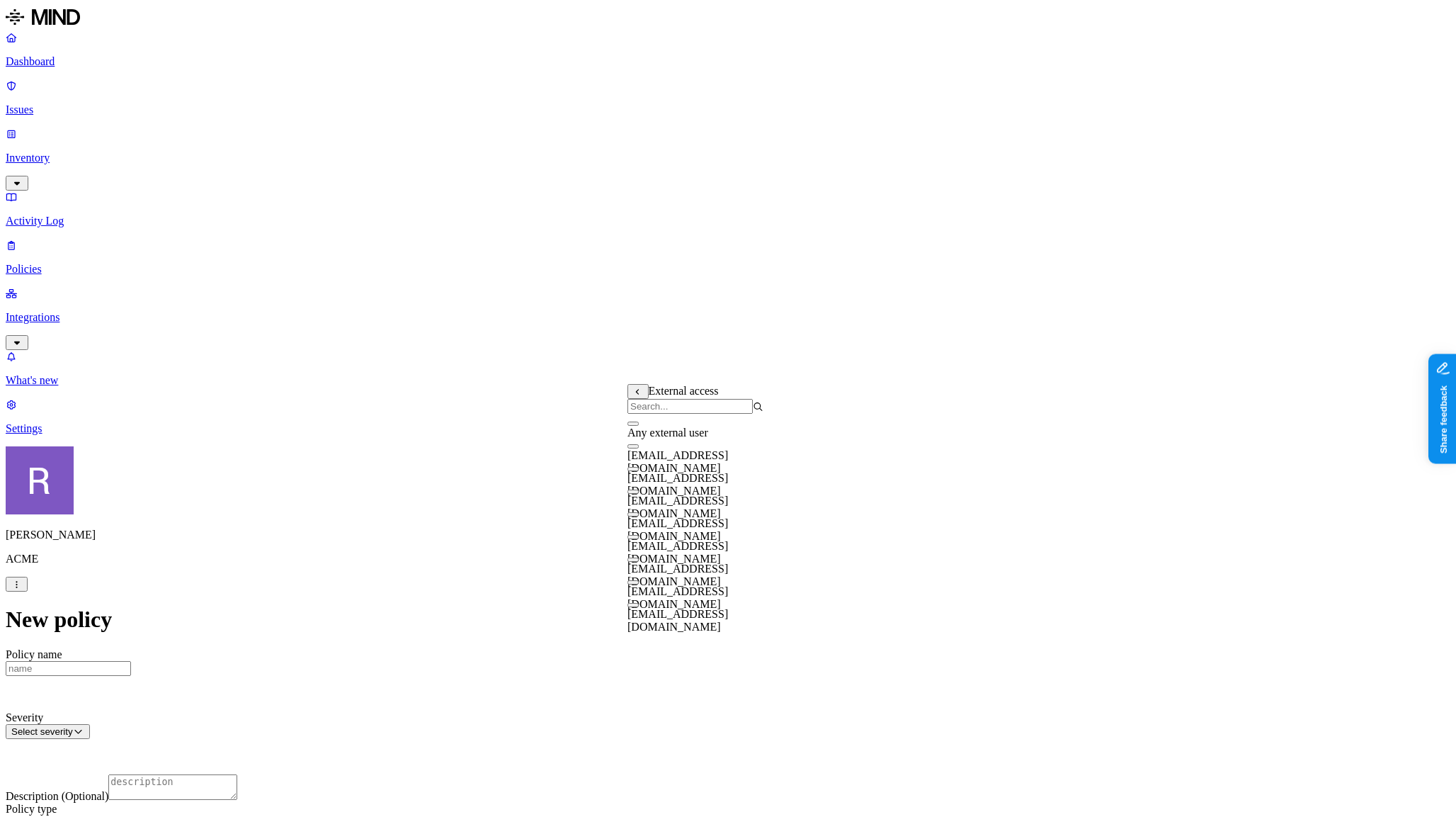
click at [658, 414] on input "search" at bounding box center [690, 406] width 125 height 15
type input "a"
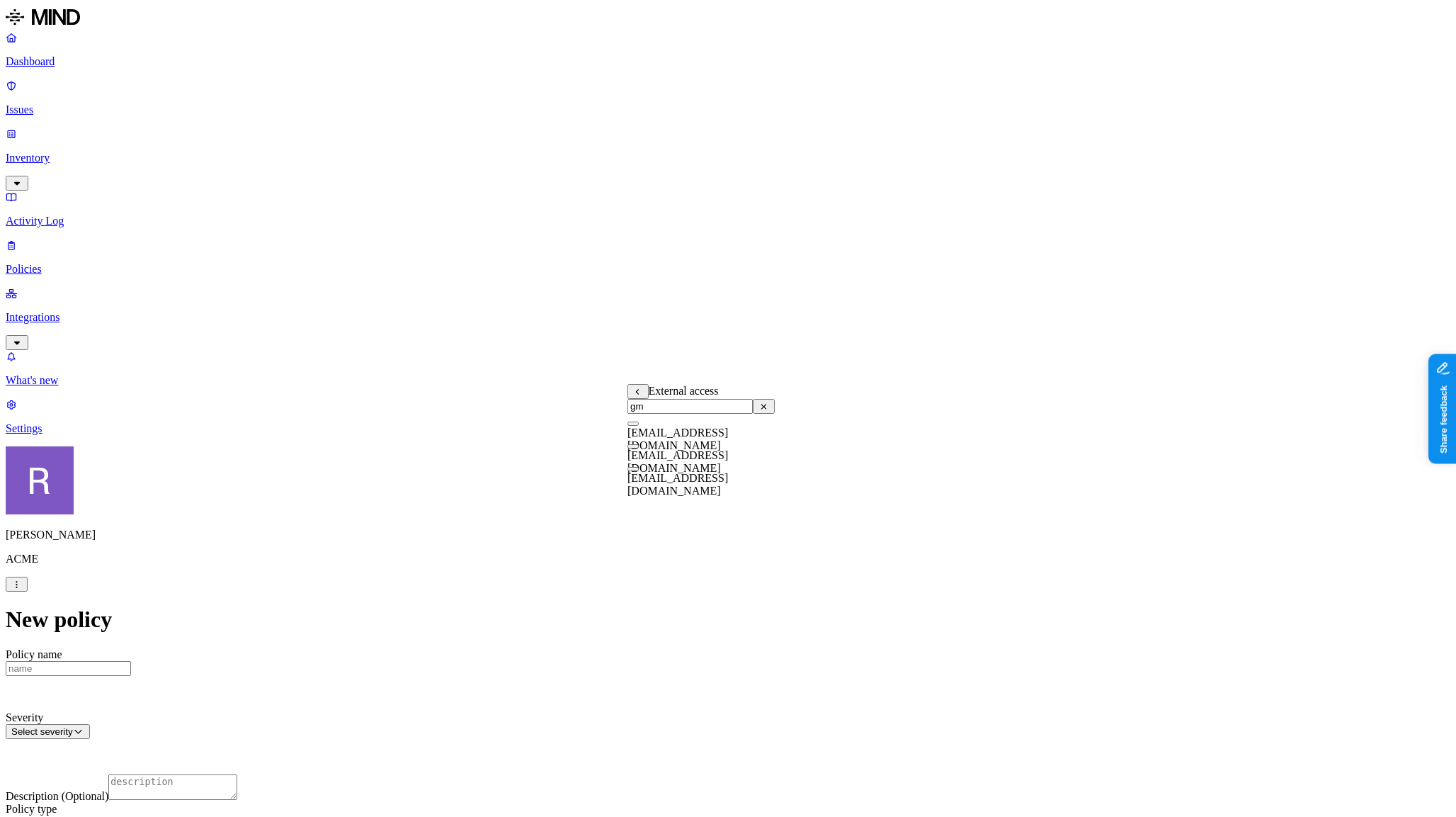
type input "g"
